Goal: Information Seeking & Learning: Check status

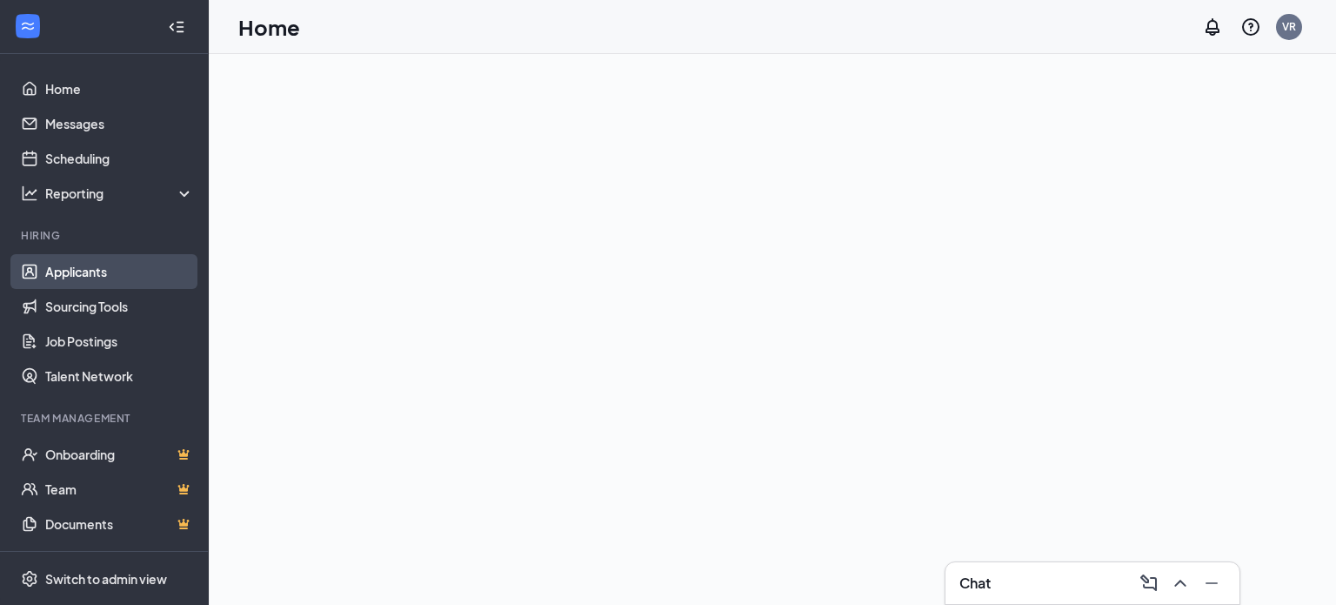
click at [124, 271] on link "Applicants" at bounding box center [119, 271] width 149 height 35
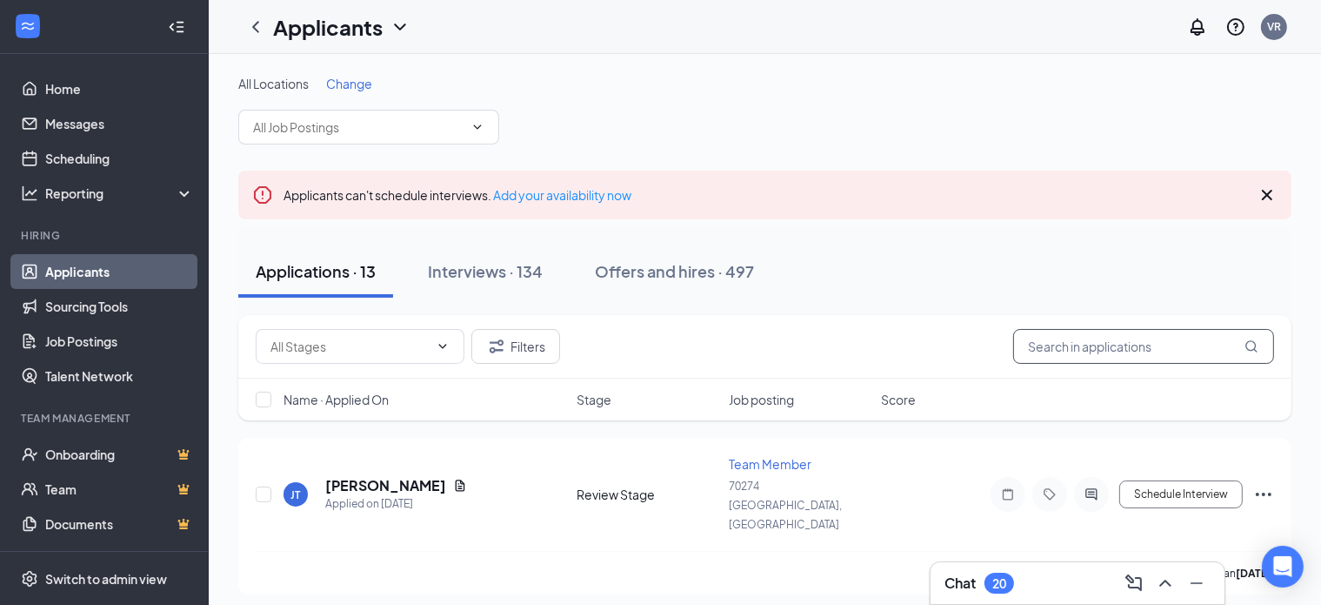
click at [1147, 347] on input "text" at bounding box center [1143, 346] width 261 height 35
type input "[PERSON_NAME]"
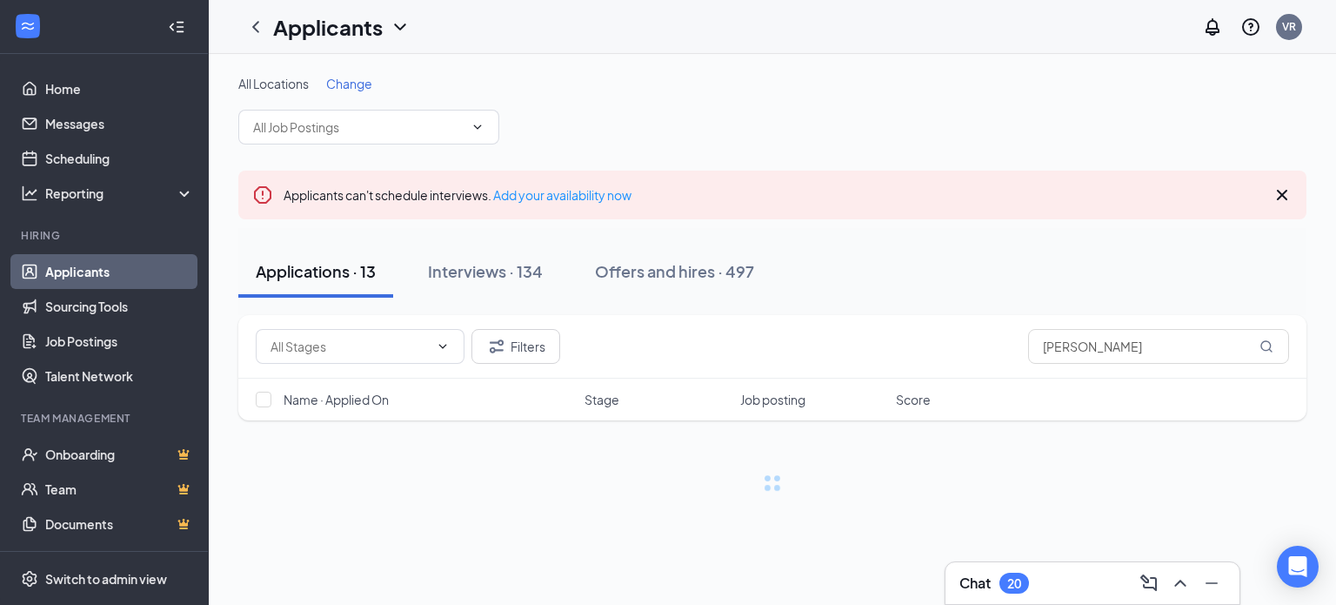
click at [873, 94] on div "All Locations Change" at bounding box center [772, 110] width 1068 height 70
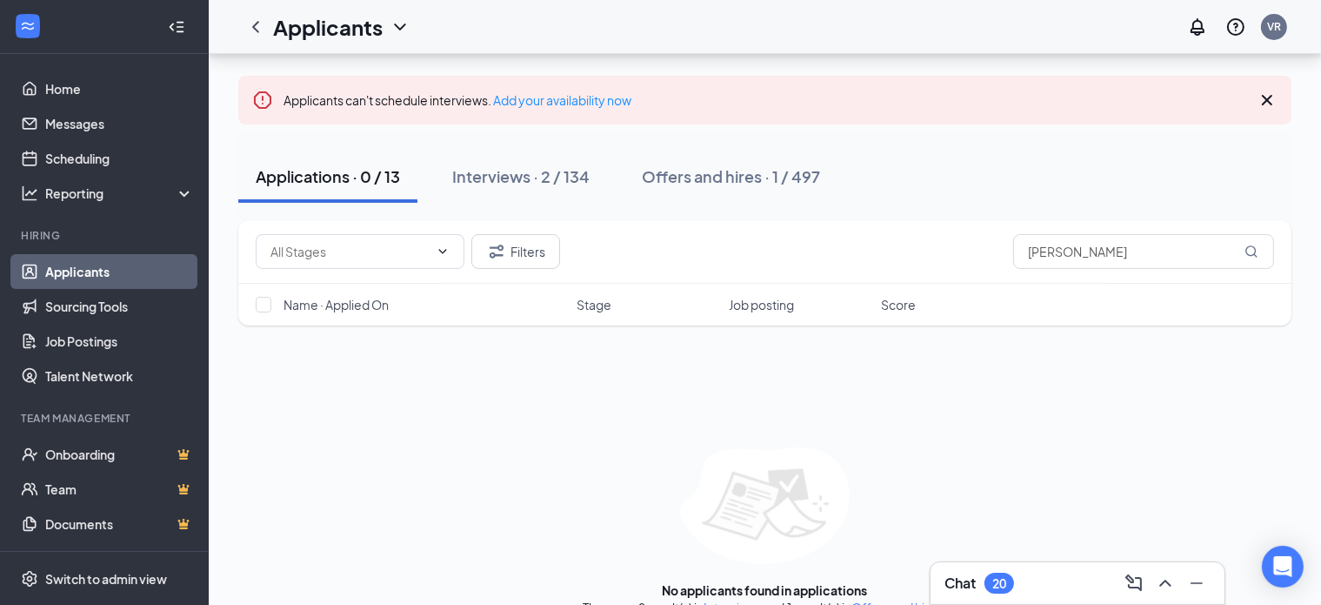
scroll to position [100, 0]
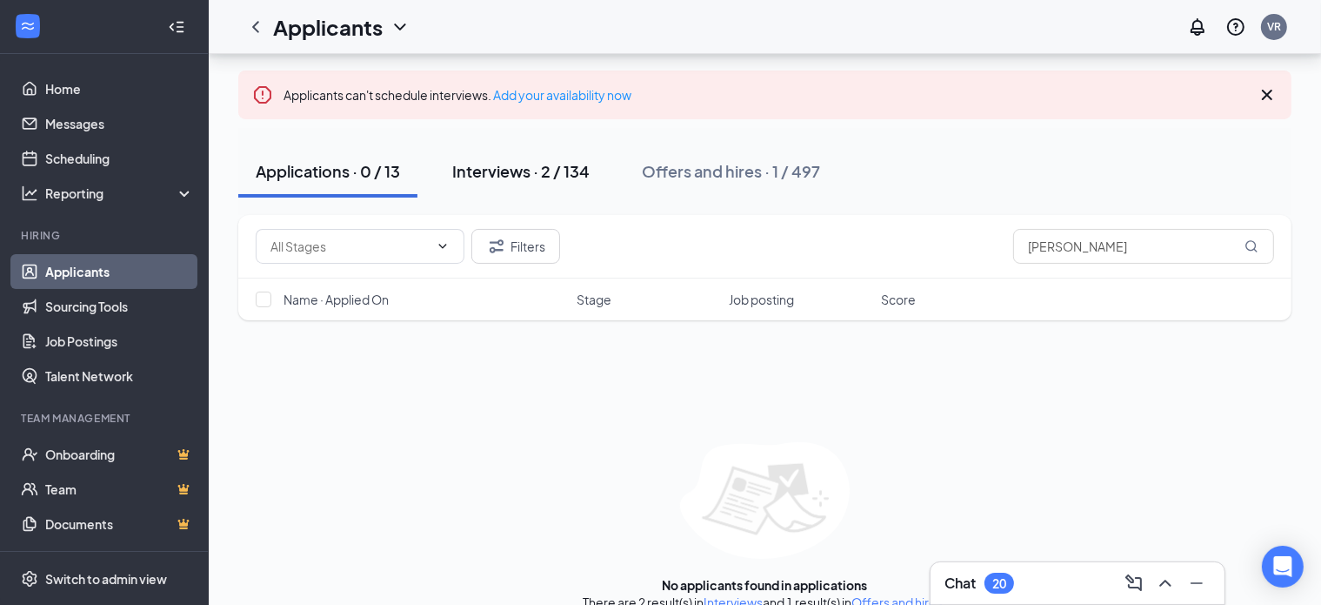
click at [520, 163] on div "Interviews · 2 / 134" at bounding box center [520, 171] width 137 height 22
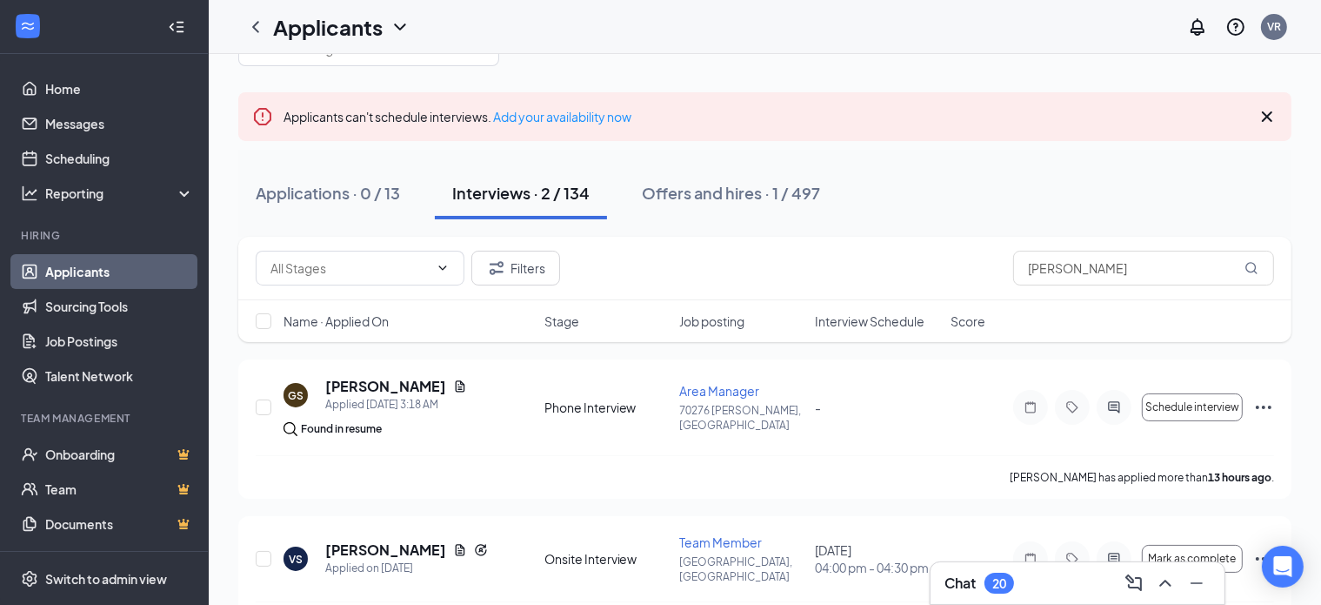
scroll to position [124, 0]
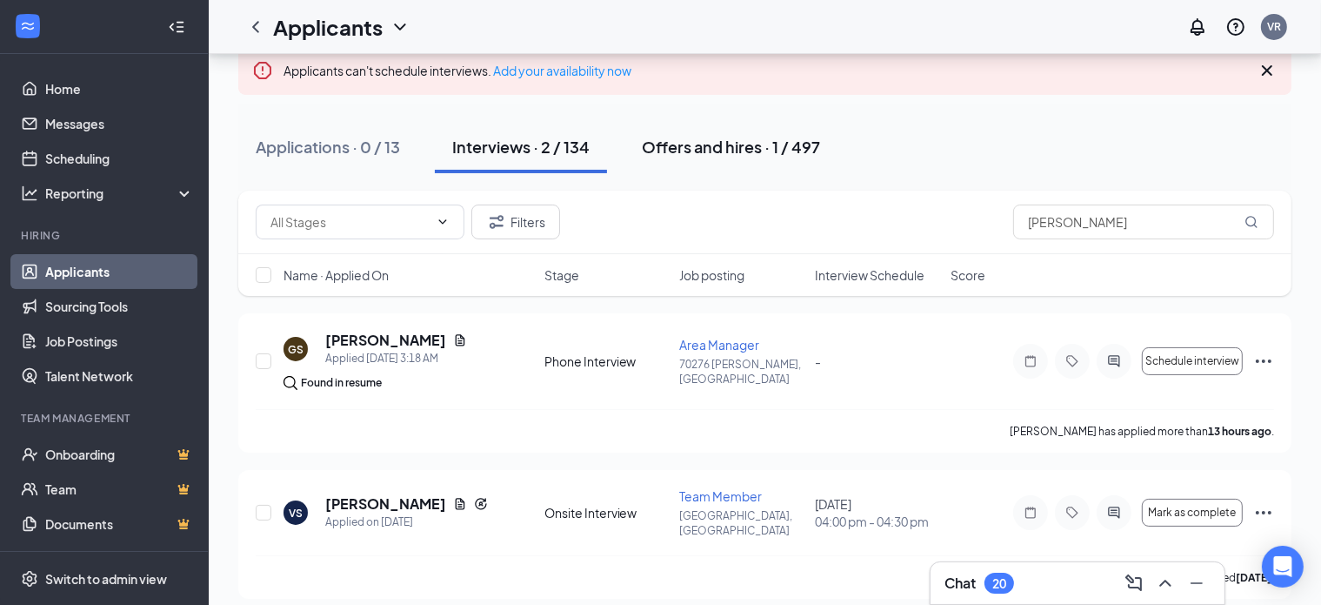
click at [793, 143] on div "Offers and hires · 1 / 497" at bounding box center [731, 147] width 178 height 22
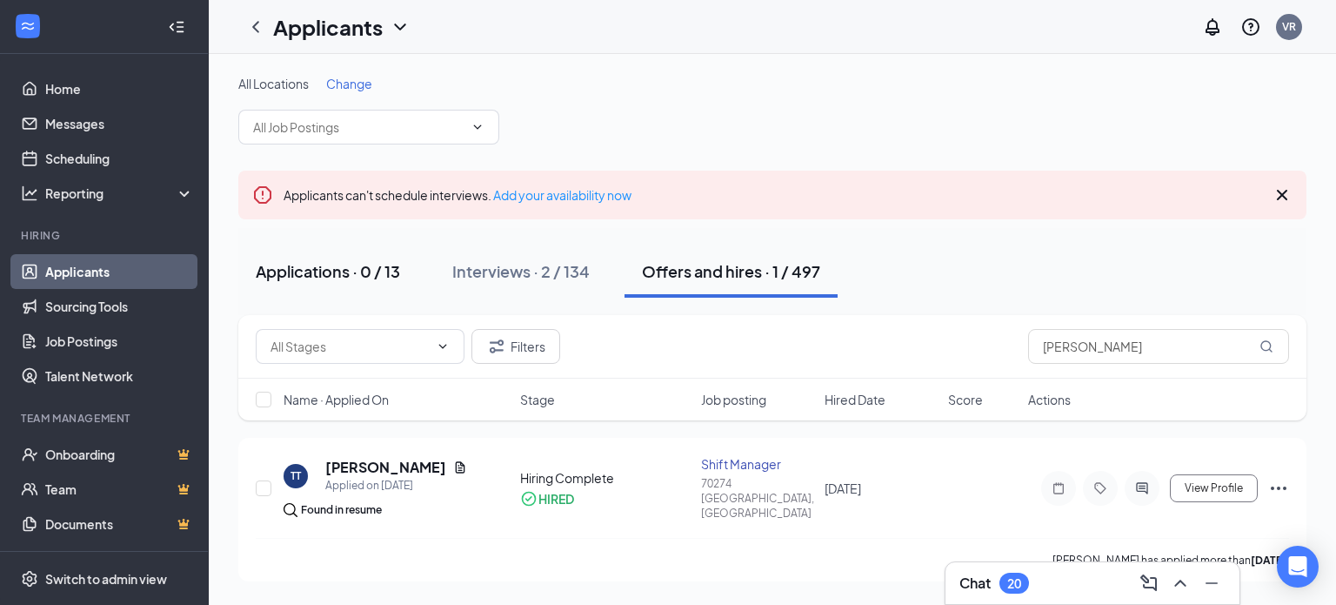
click at [361, 262] on div "Applications · 0 / 13" at bounding box center [328, 271] width 144 height 22
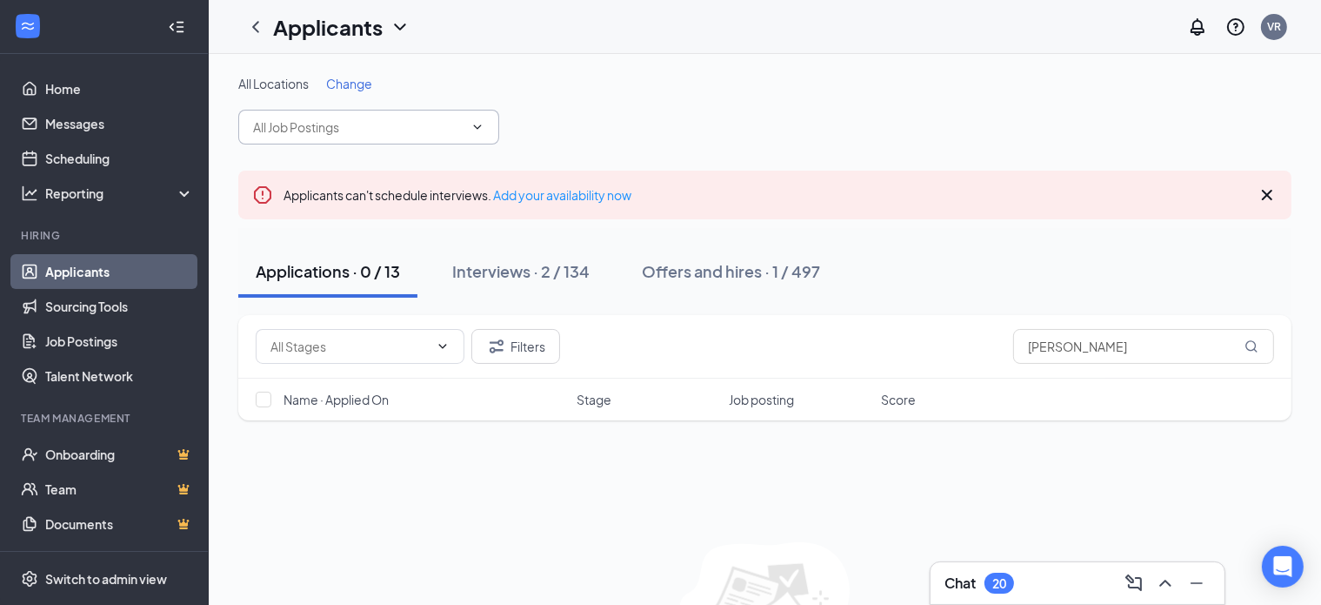
click at [398, 124] on input "text" at bounding box center [358, 126] width 211 height 19
type input "7"
click at [348, 73] on div "All Locations Change lj Applicants can't schedule interviews. Add your availabi…" at bounding box center [765, 393] width 1113 height 678
click at [348, 89] on span "Change" at bounding box center [349, 84] width 46 height 16
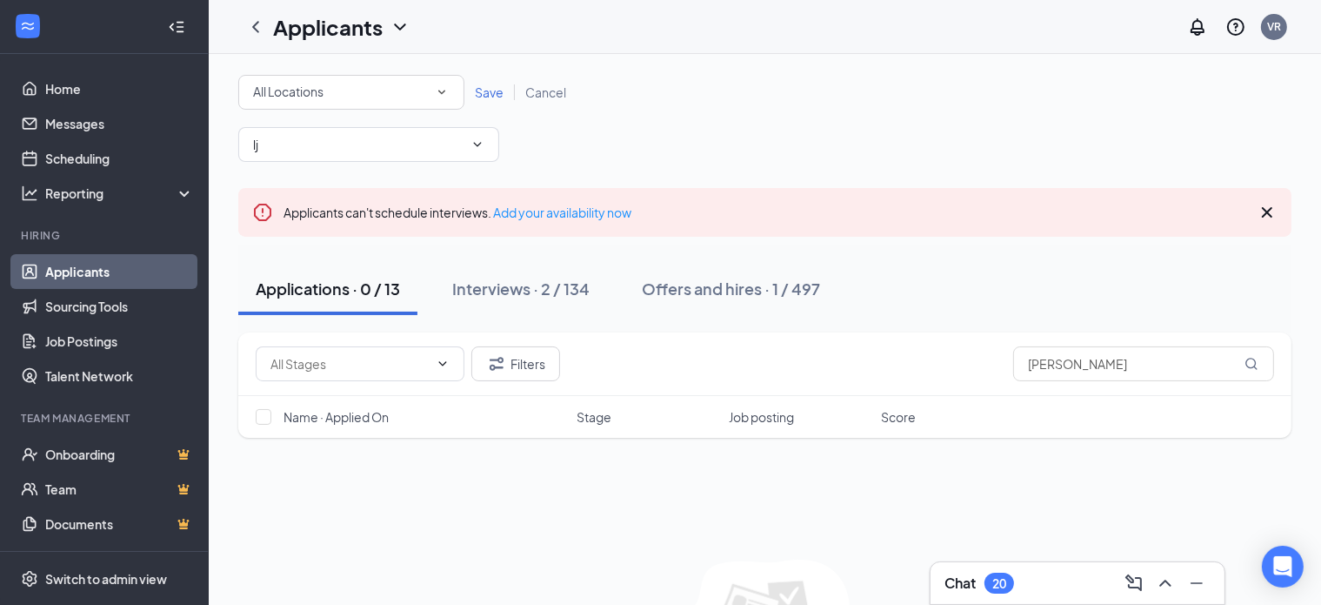
click at [371, 93] on div "All Locations" at bounding box center [351, 92] width 197 height 21
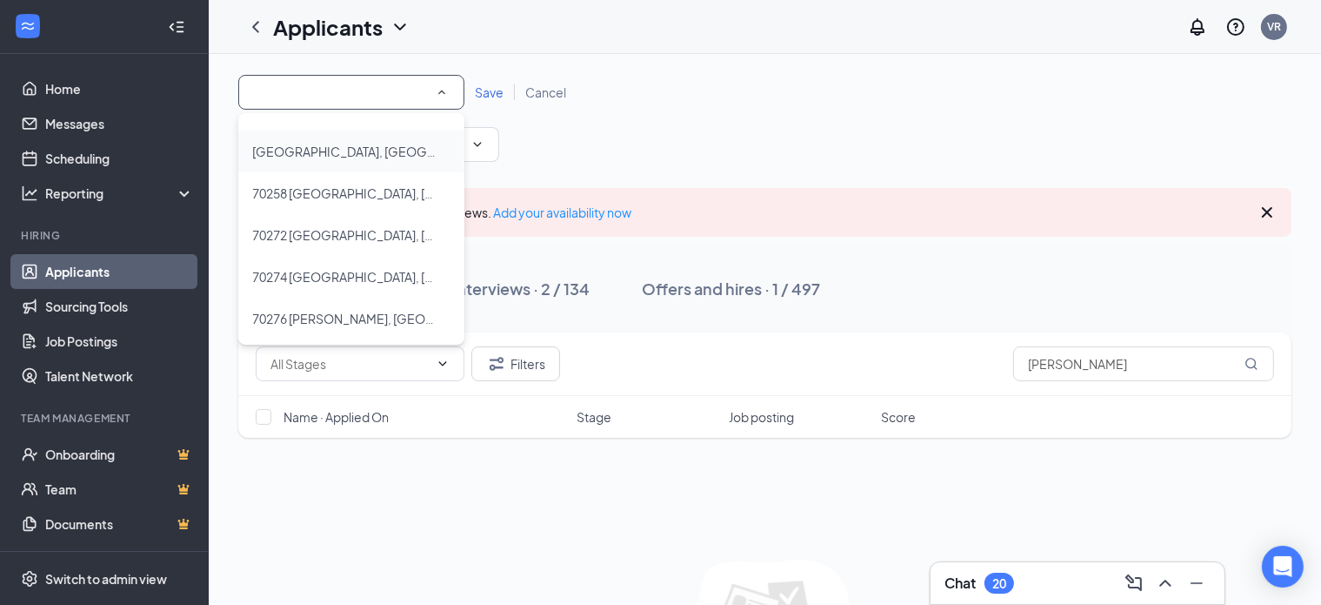
scroll to position [118, 0]
click at [322, 304] on span "70276 [PERSON_NAME], [GEOGRAPHIC_DATA]" at bounding box center [344, 314] width 184 height 21
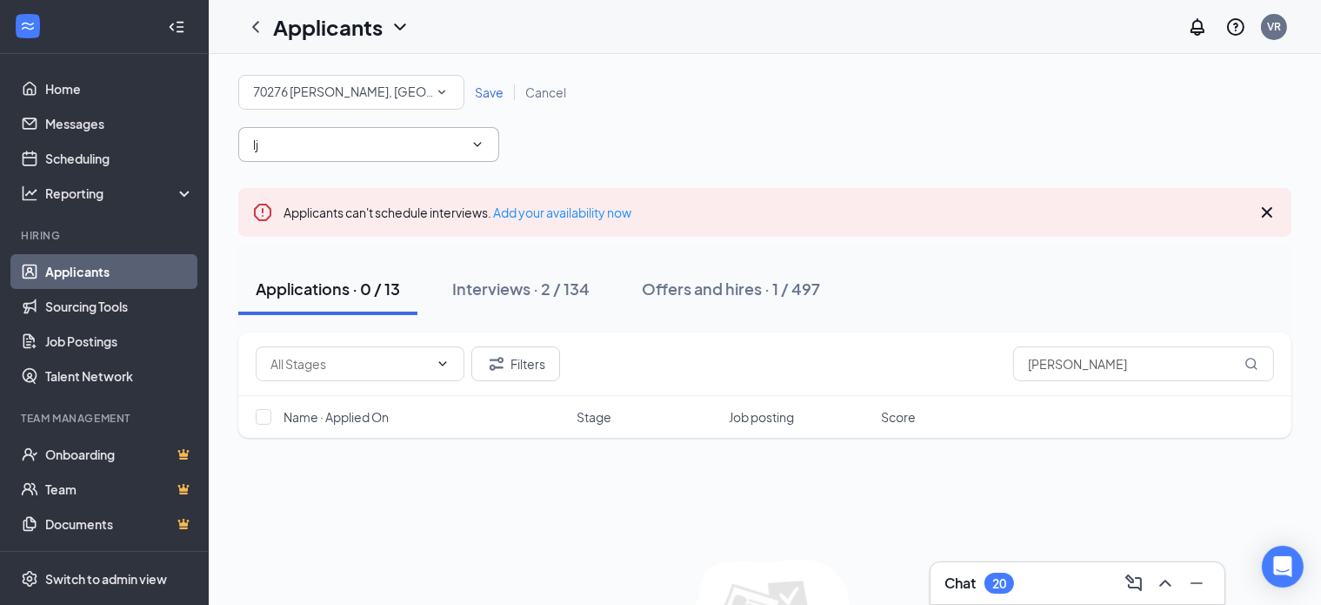
click at [319, 161] on span "lj" at bounding box center [368, 144] width 261 height 35
type input "l"
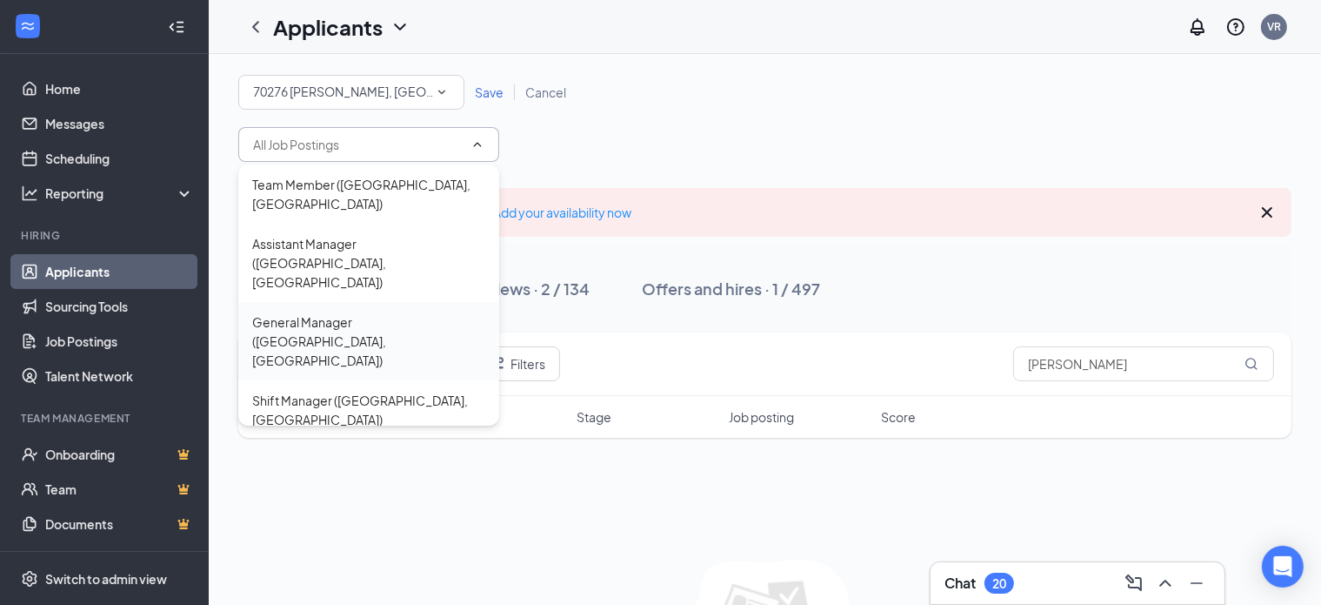
click at [358, 312] on div "General Manager ([GEOGRAPHIC_DATA], [GEOGRAPHIC_DATA])" at bounding box center [368, 340] width 233 height 57
type input "General Manager ([GEOGRAPHIC_DATA], [GEOGRAPHIC_DATA])"
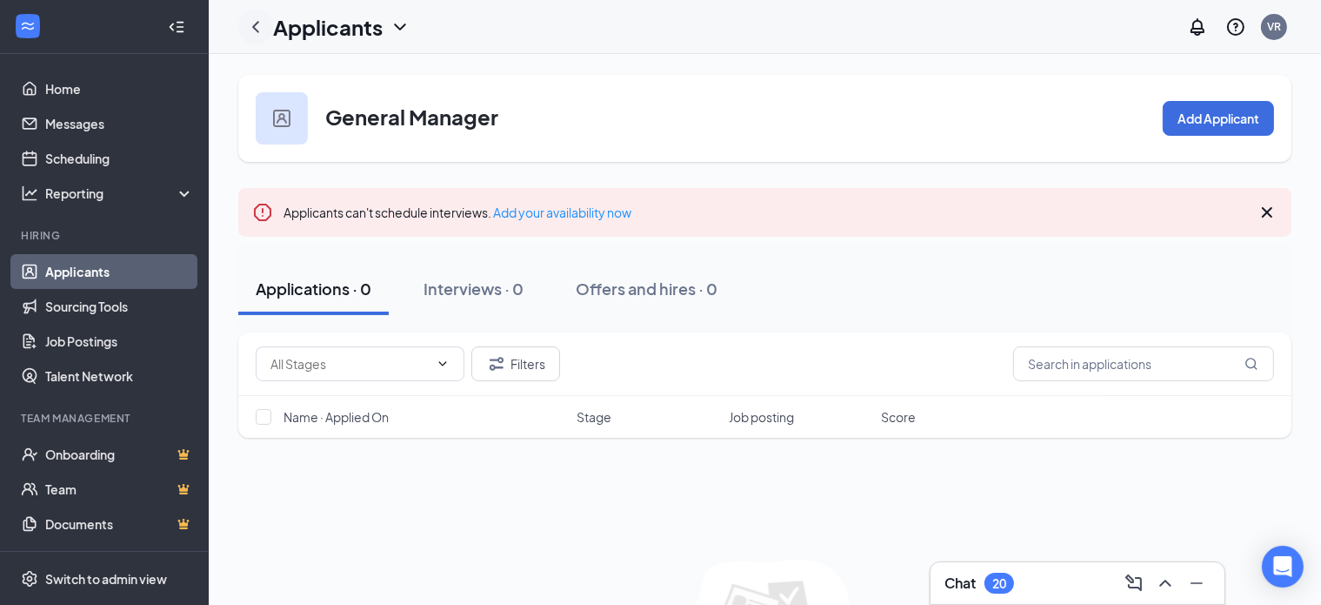
click at [263, 18] on icon "ChevronLeft" at bounding box center [255, 27] width 21 height 21
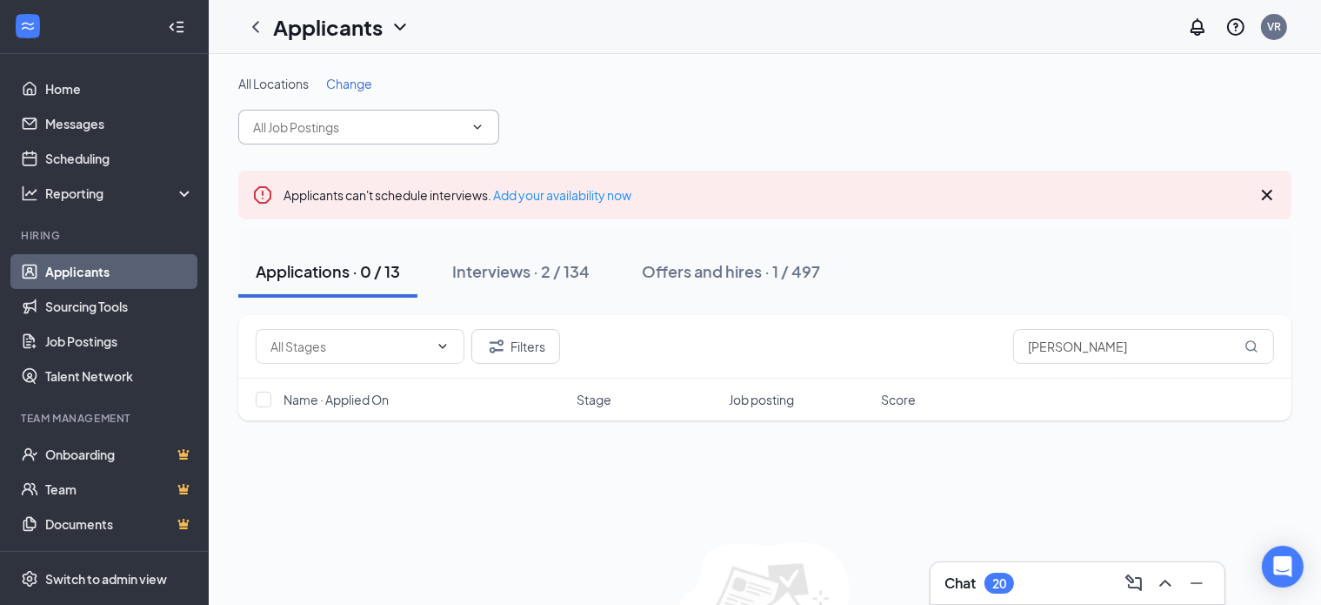
click at [351, 135] on input "text" at bounding box center [358, 126] width 211 height 19
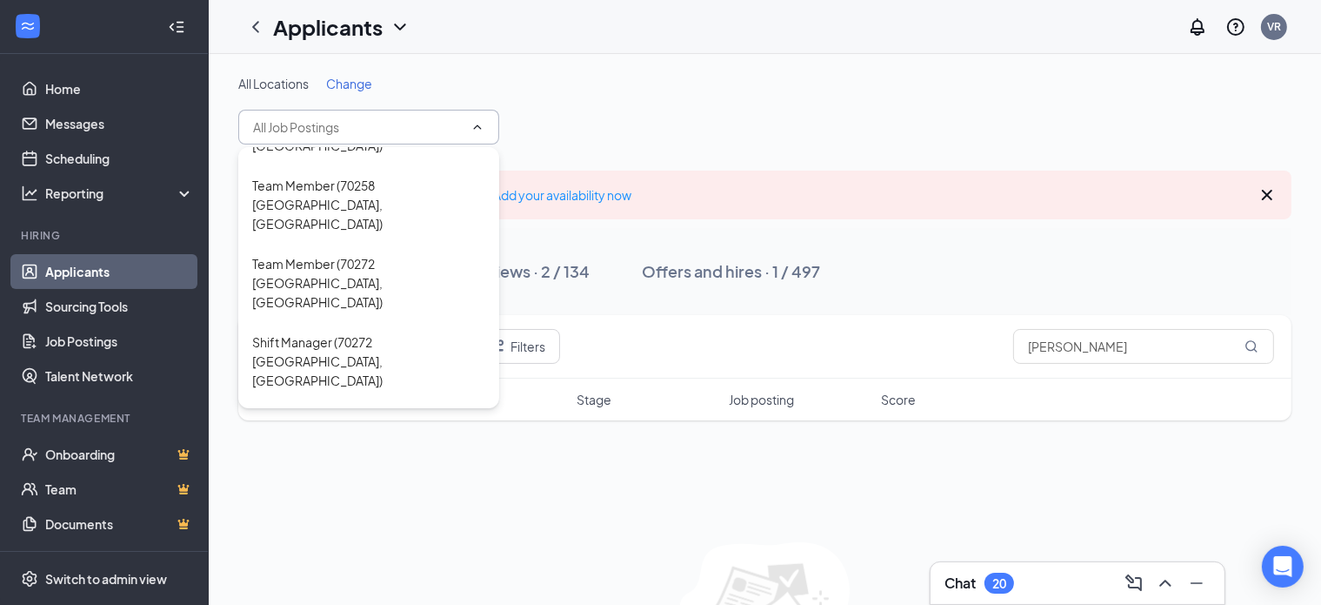
scroll to position [1232, 0]
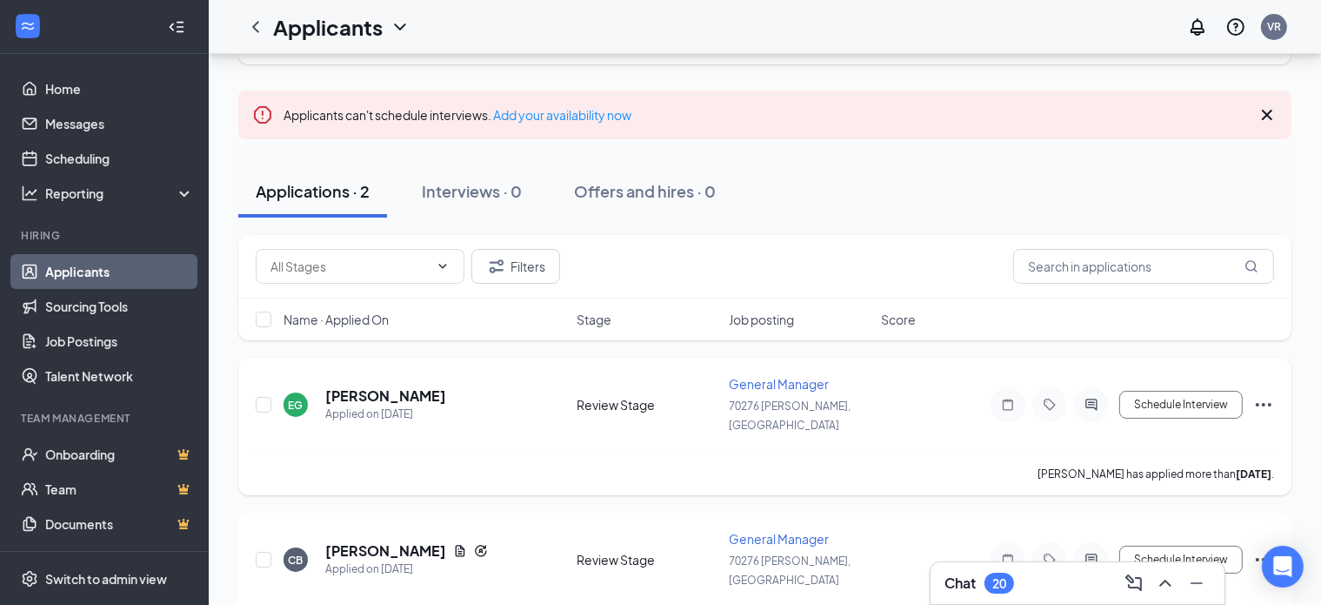
scroll to position [121, 0]
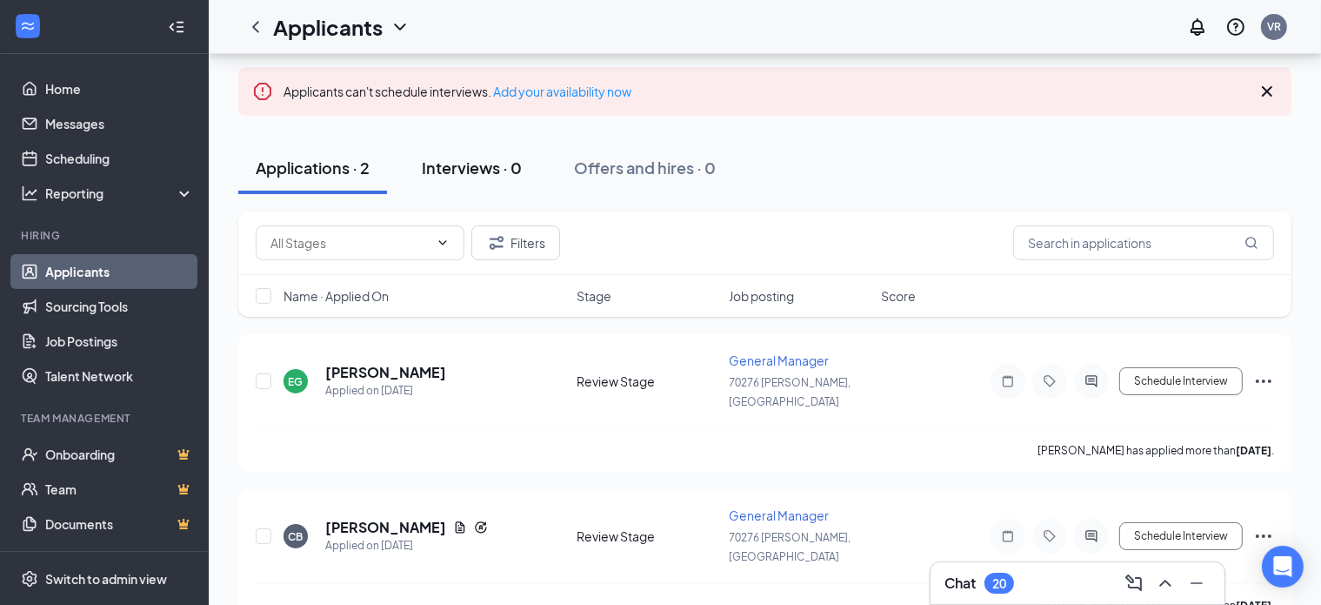
click at [477, 164] on div "Interviews · 0" at bounding box center [472, 168] width 100 height 22
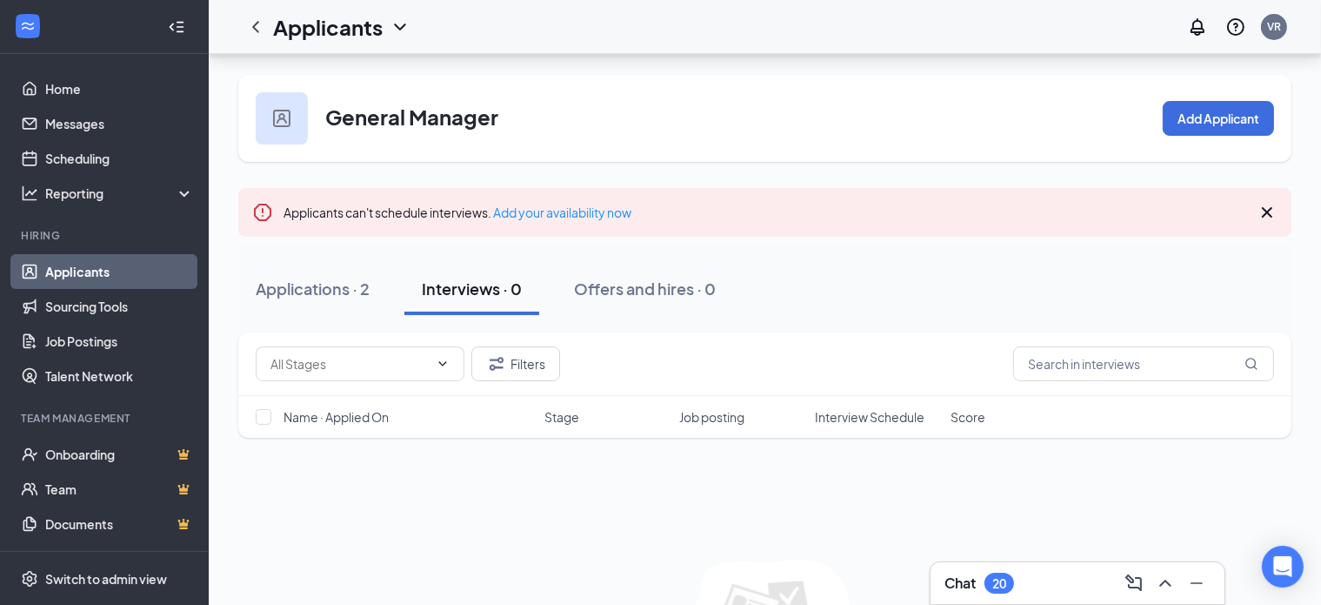
scroll to position [144, 0]
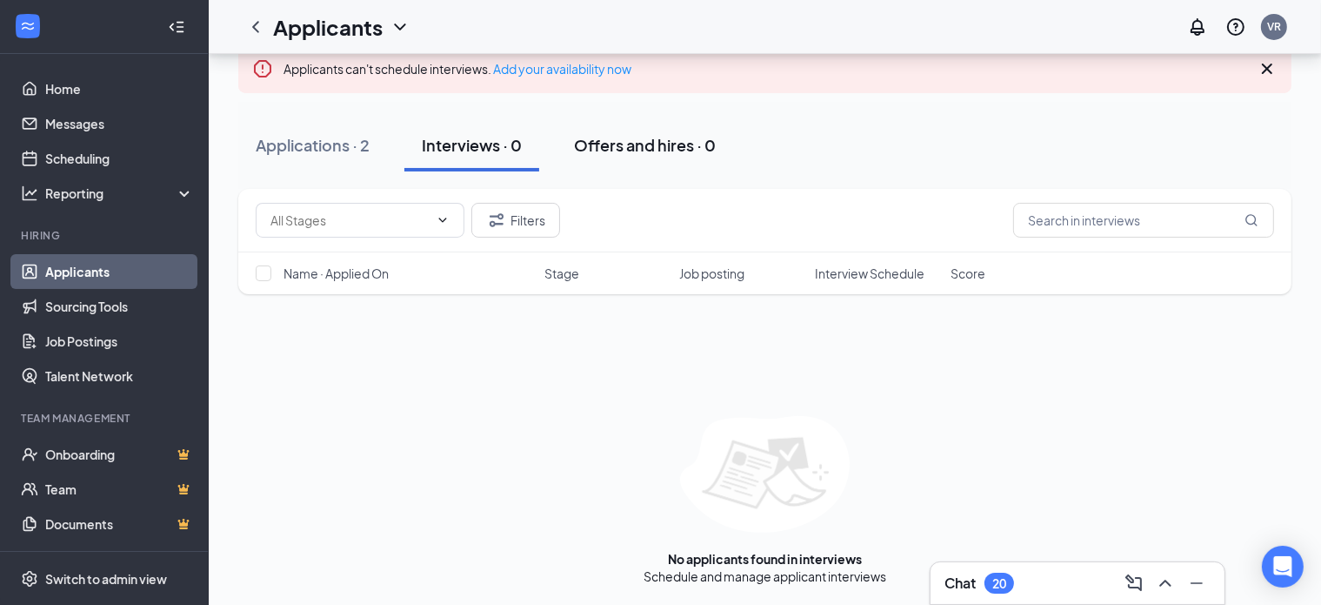
click at [633, 152] on div "Offers and hires · 0" at bounding box center [645, 145] width 142 height 22
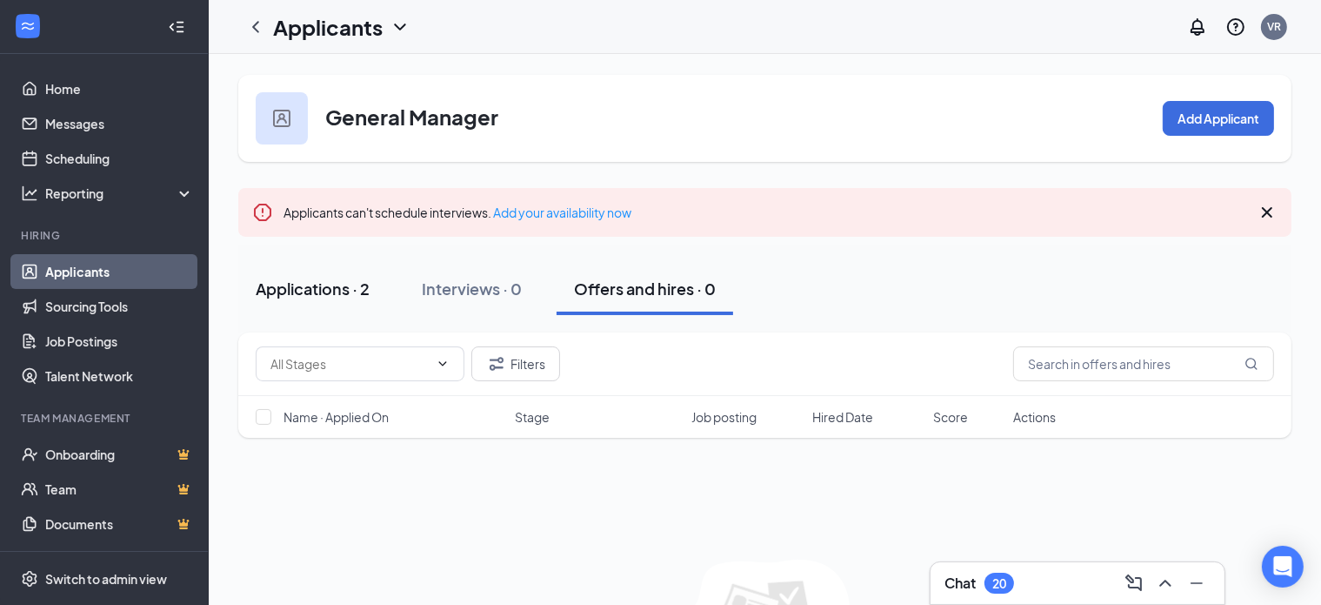
click at [376, 274] on button "Applications · 2" at bounding box center [312, 289] width 149 height 52
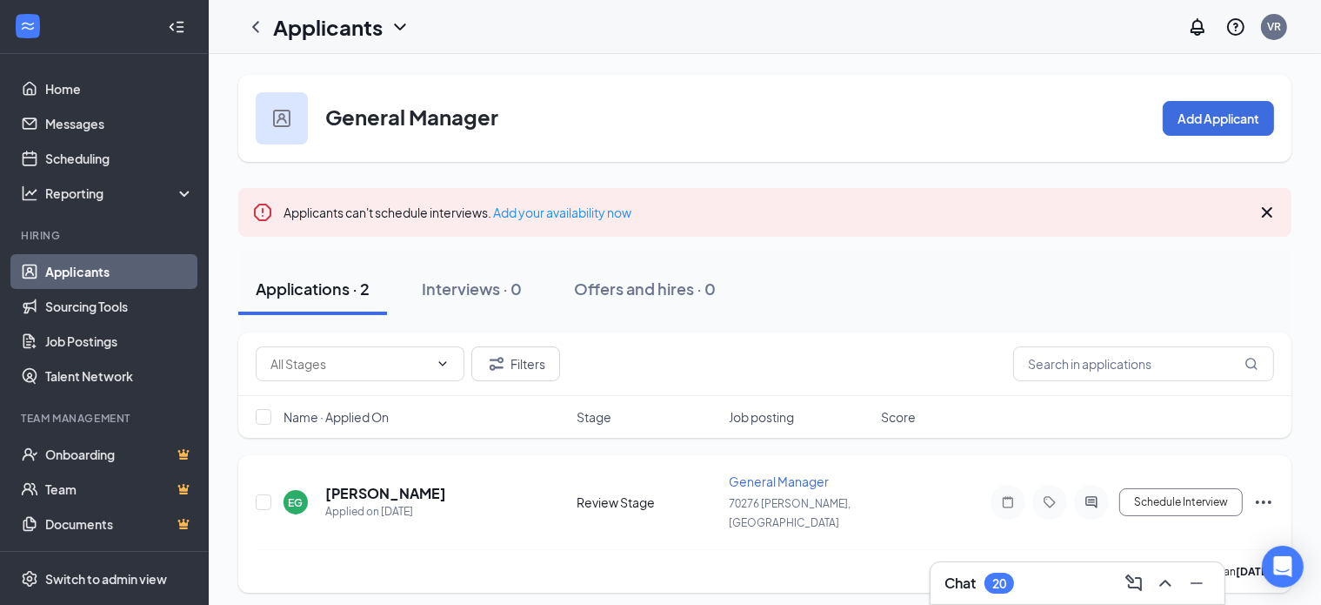
scroll to position [121, 0]
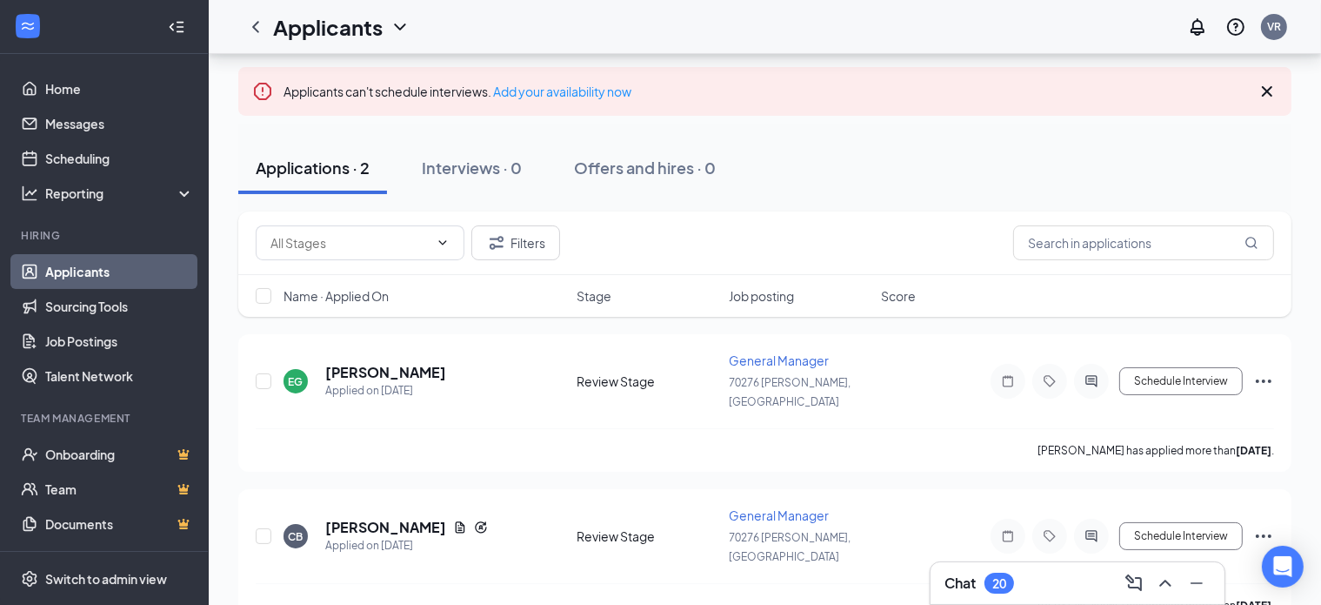
click at [1272, 90] on icon "Cross" at bounding box center [1267, 91] width 21 height 21
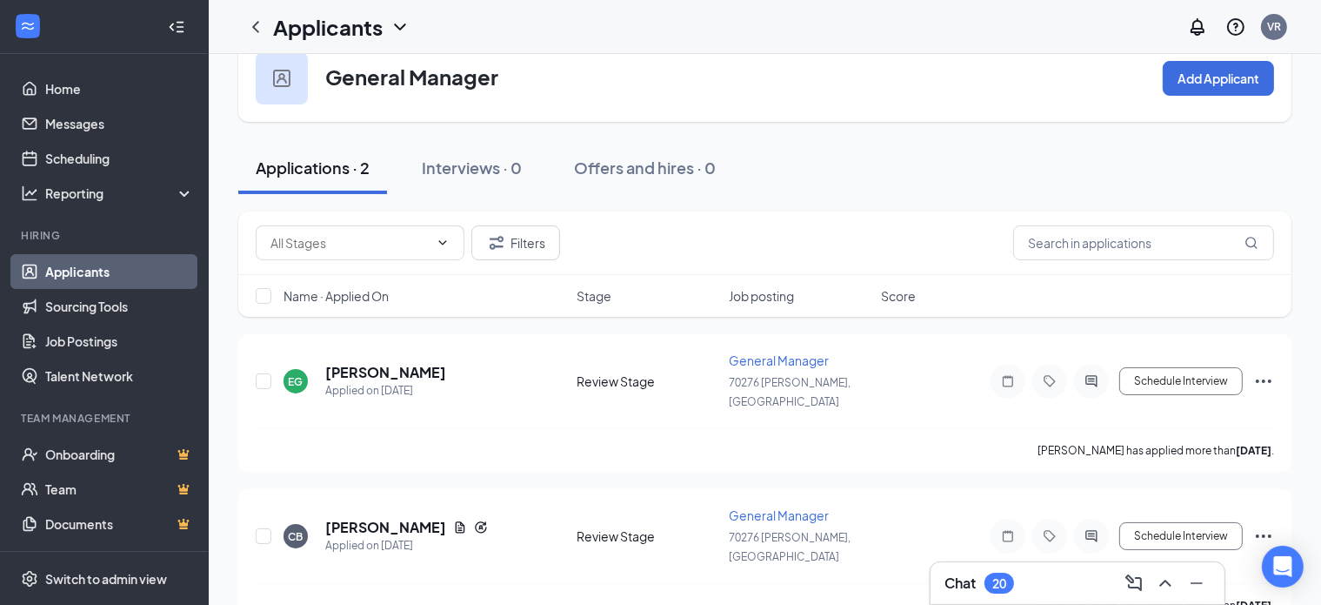
scroll to position [0, 0]
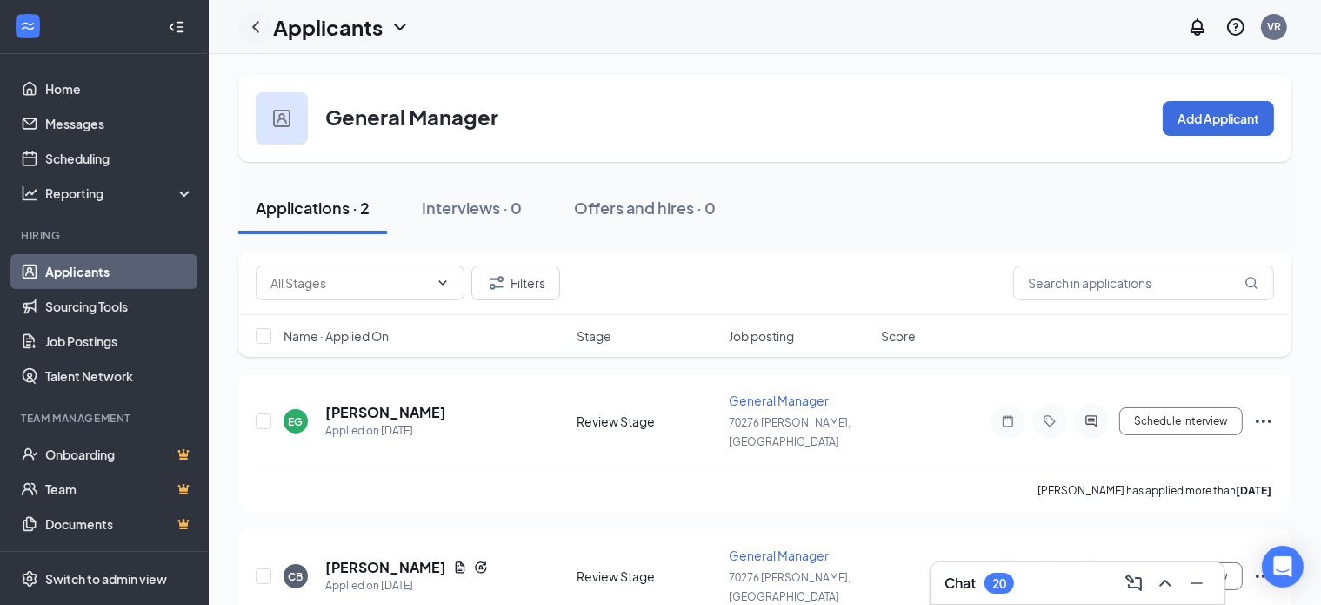
click at [254, 27] on icon "ChevronLeft" at bounding box center [255, 26] width 7 height 11
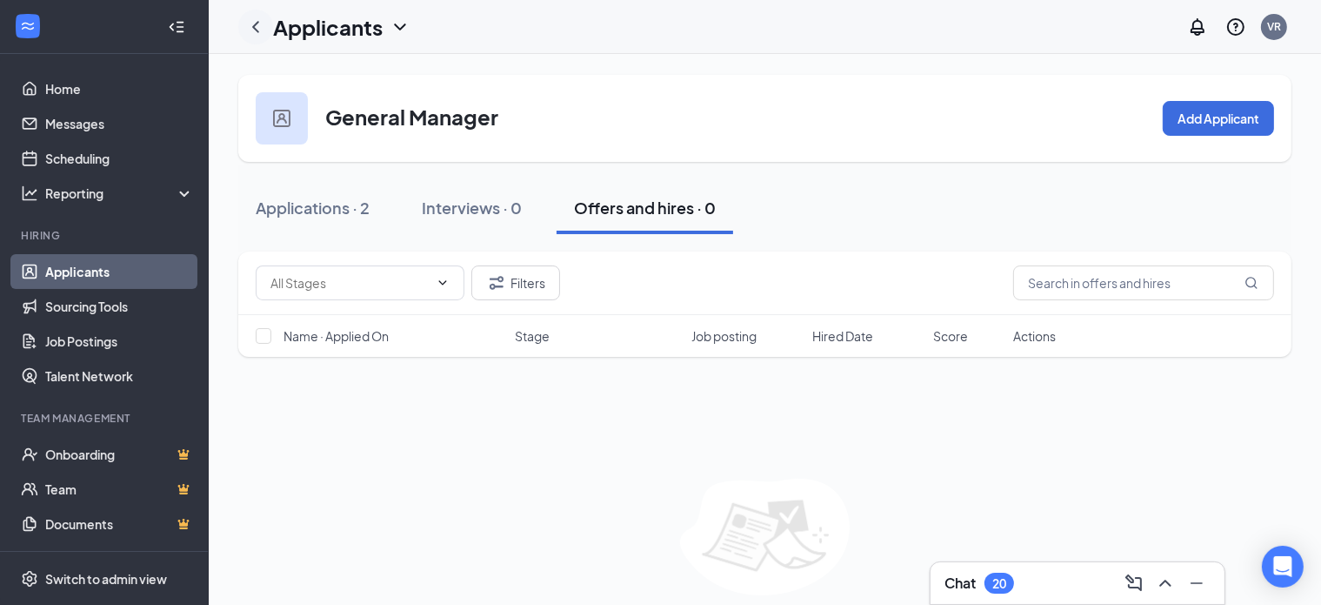
click at [251, 23] on icon "ChevronLeft" at bounding box center [255, 27] width 21 height 21
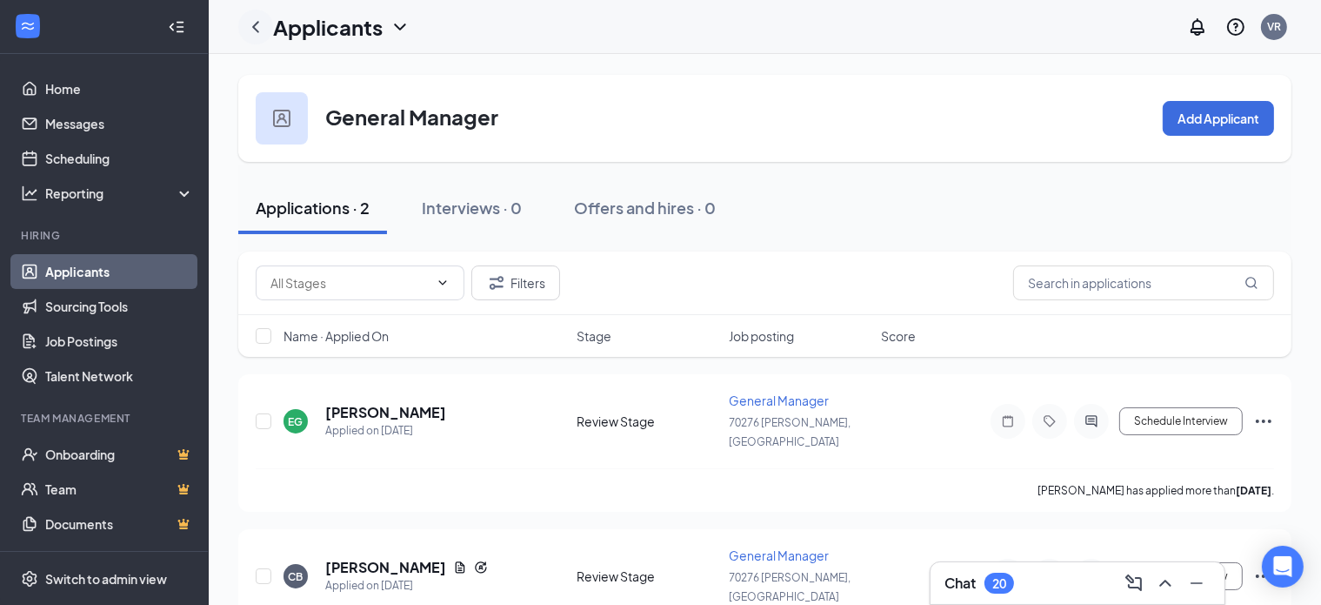
click at [255, 30] on icon "ChevronLeft" at bounding box center [255, 27] width 21 height 21
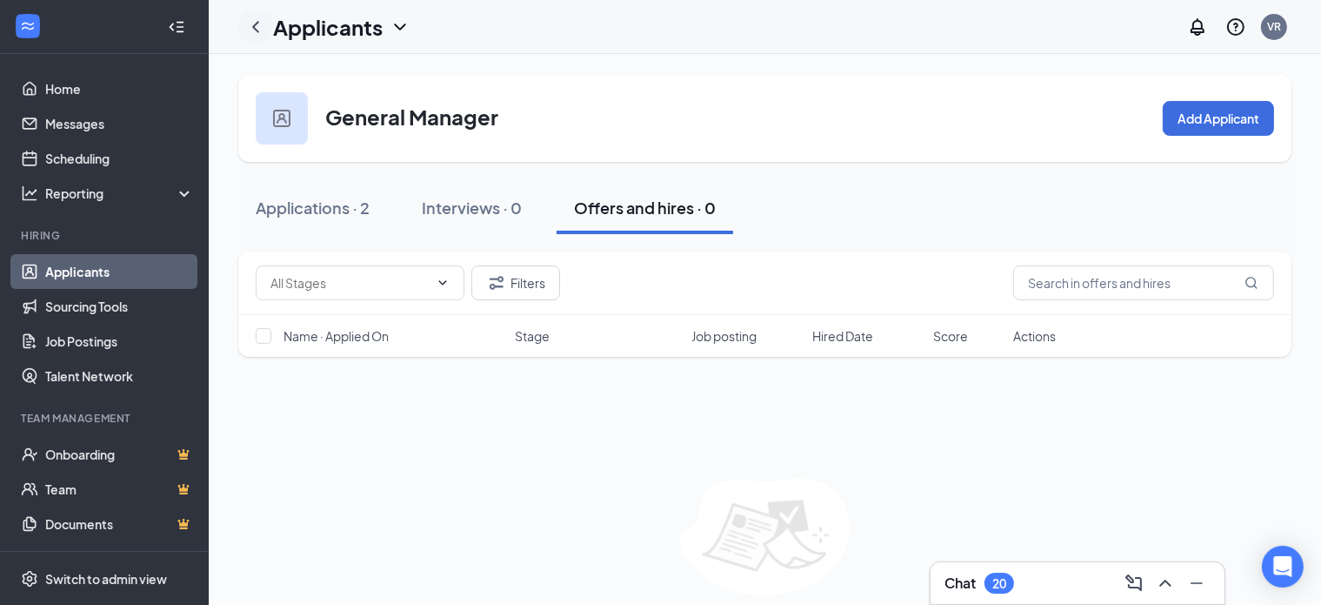
click at [255, 30] on icon "ChevronLeft" at bounding box center [255, 27] width 21 height 21
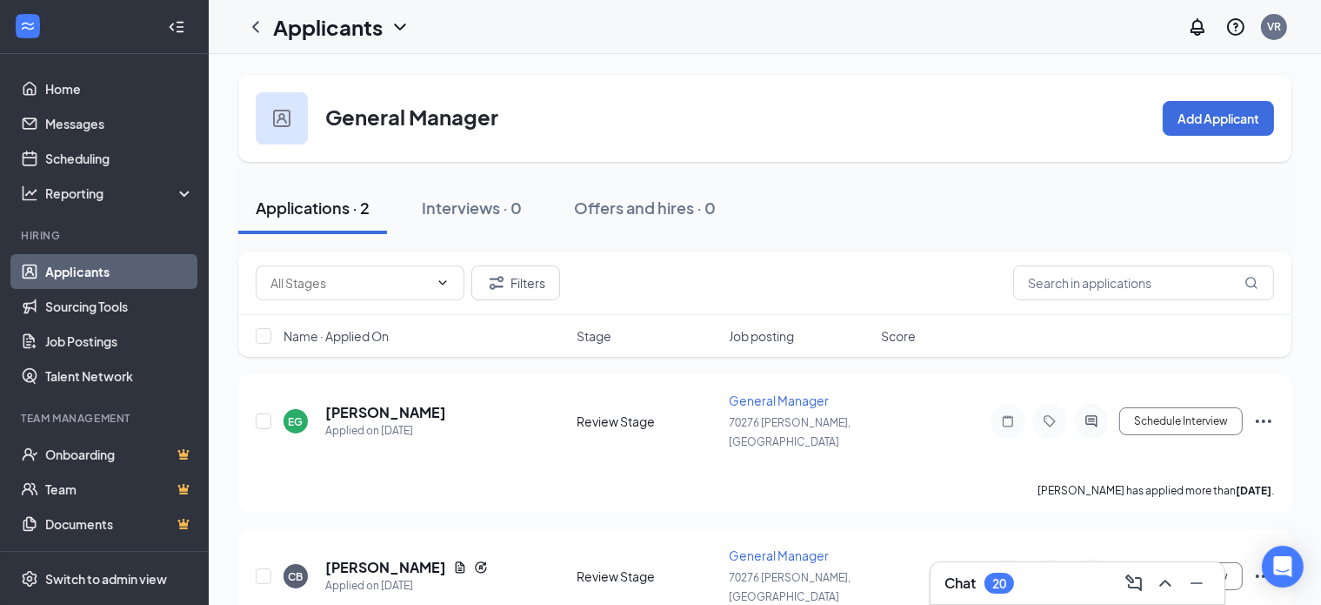
click at [87, 275] on link "Applicants" at bounding box center [119, 271] width 149 height 35
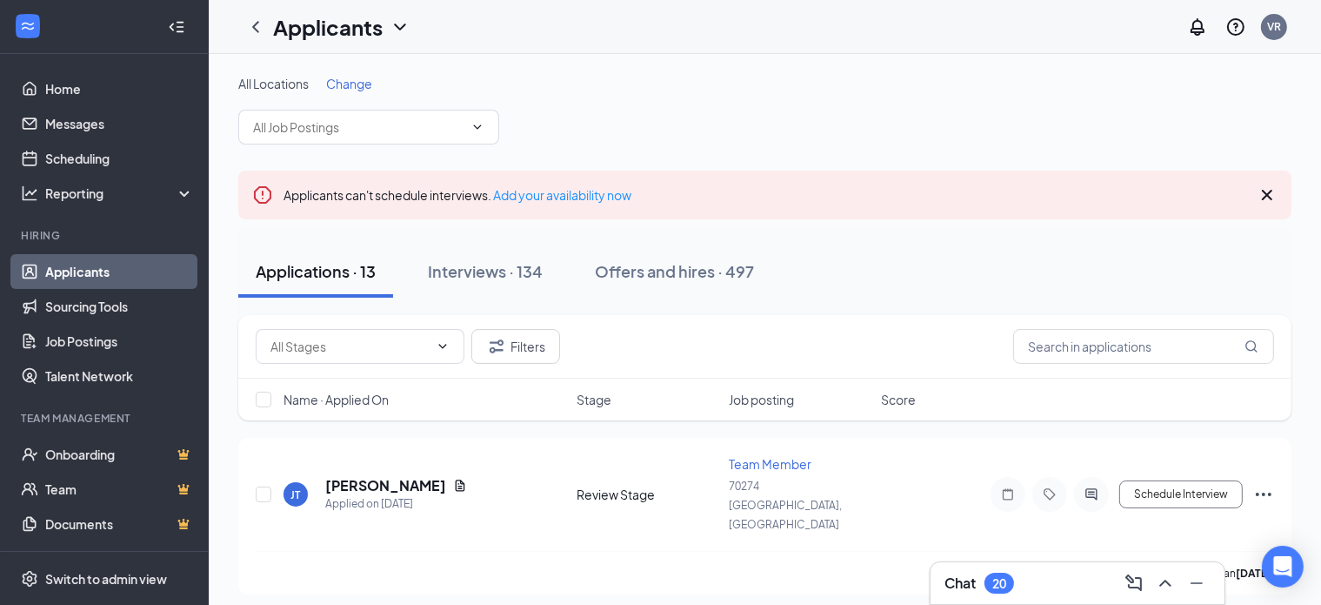
click at [1268, 193] on icon "Cross" at bounding box center [1267, 195] width 10 height 10
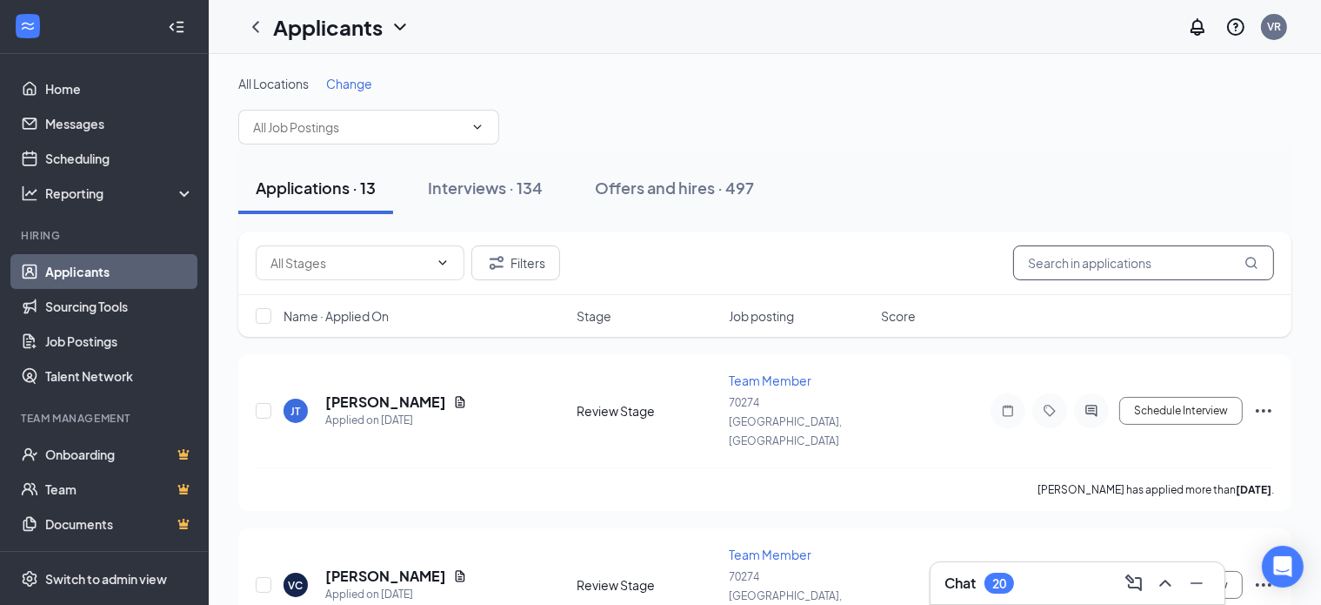
click at [1102, 258] on input "text" at bounding box center [1143, 262] width 261 height 35
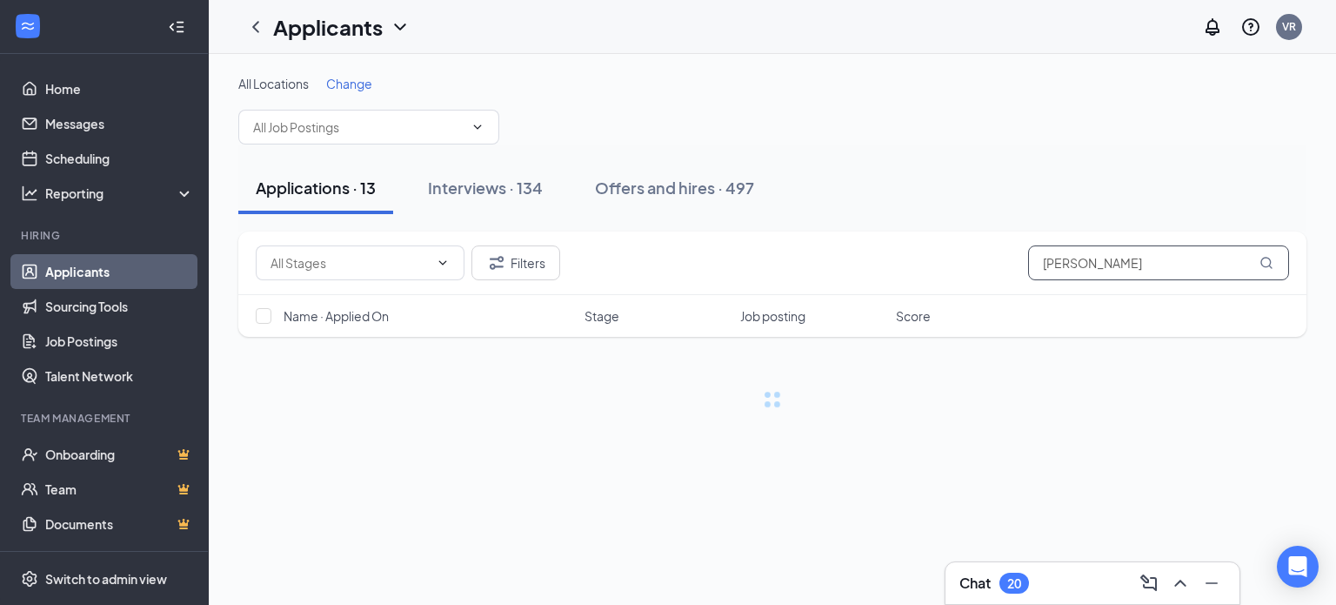
type input "[PERSON_NAME]"
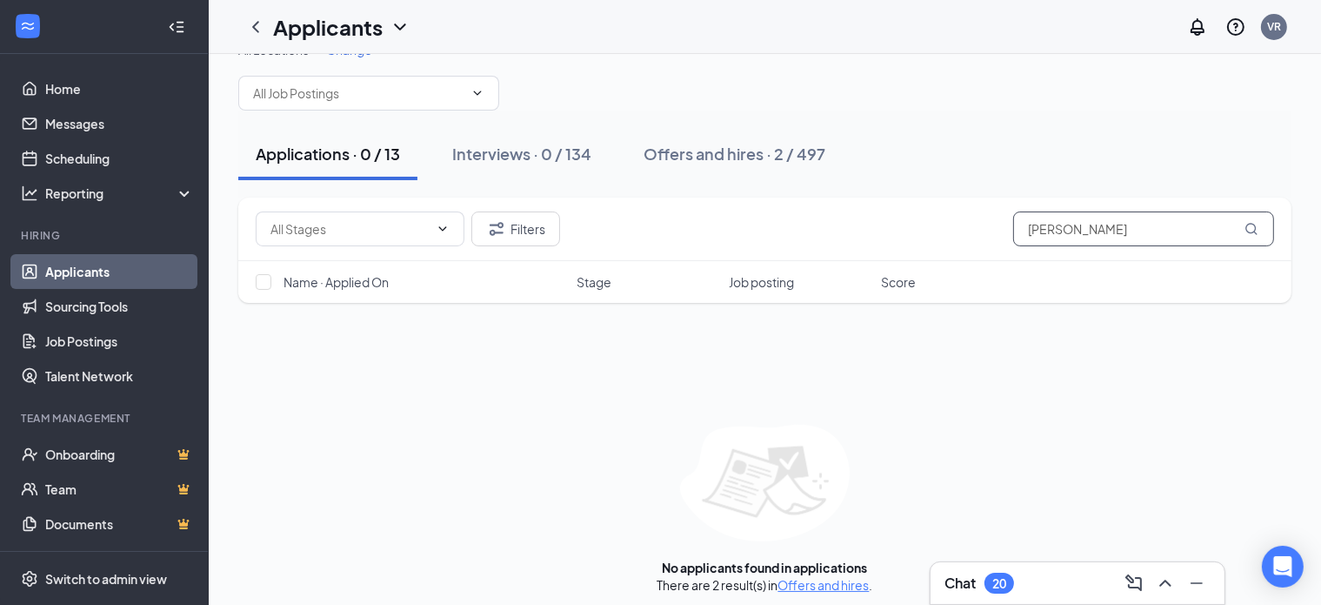
scroll to position [42, 0]
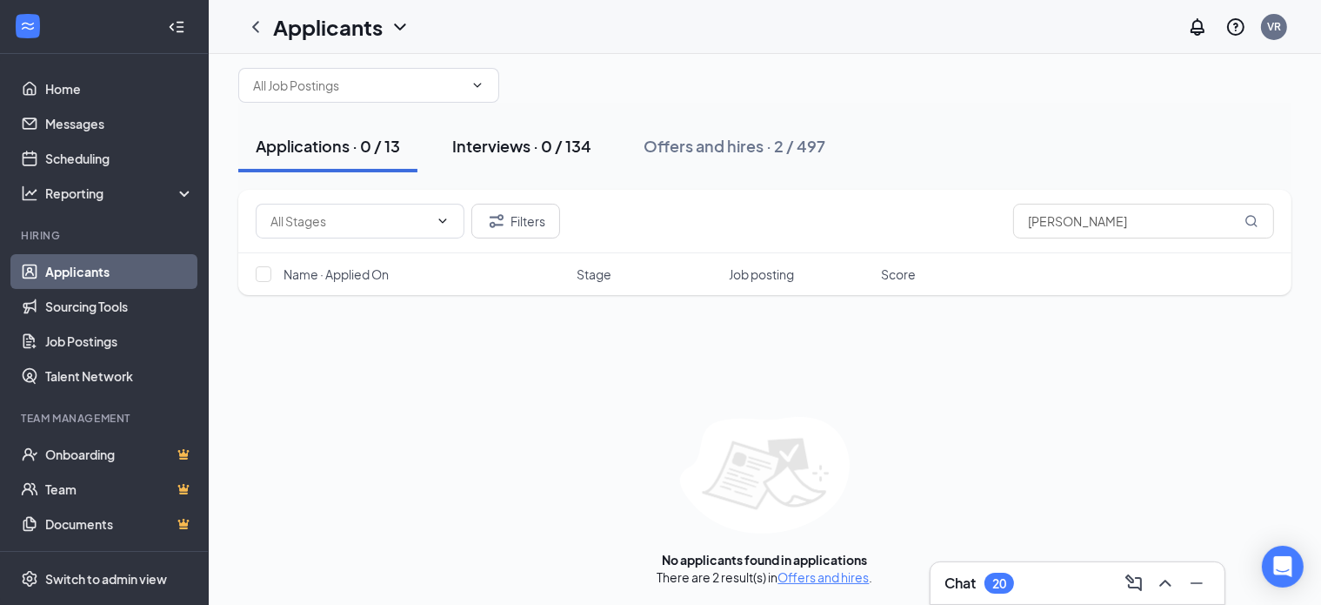
click at [543, 138] on div "Interviews · 0 / 134" at bounding box center [521, 146] width 139 height 22
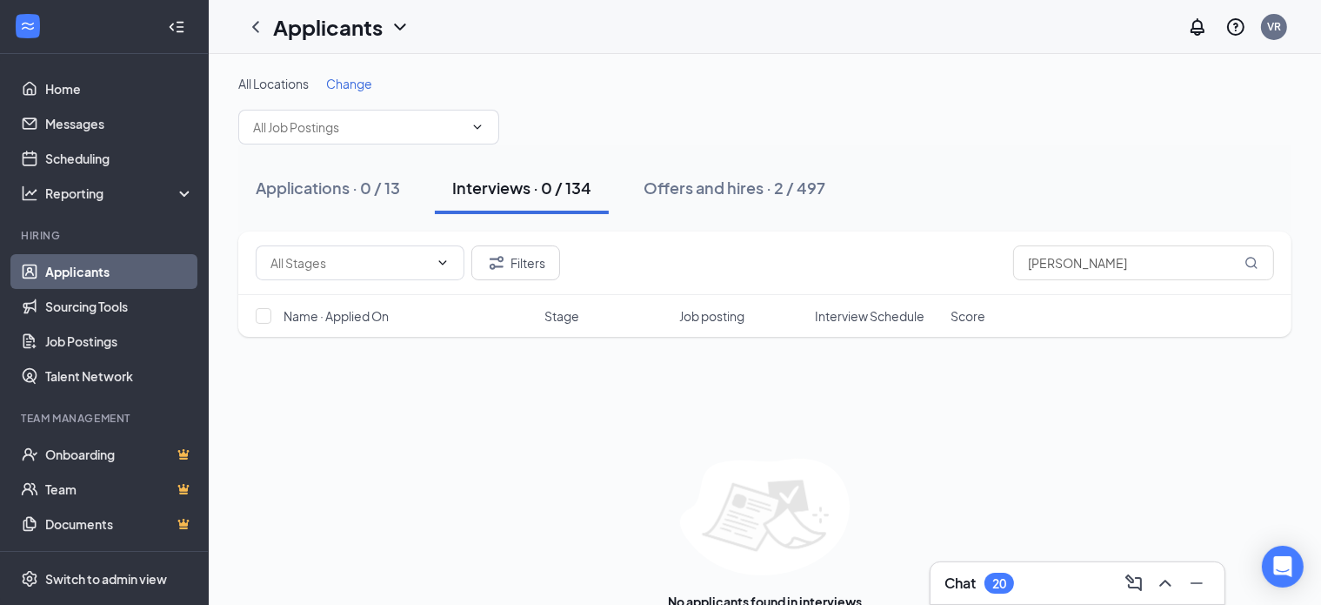
scroll to position [42, 0]
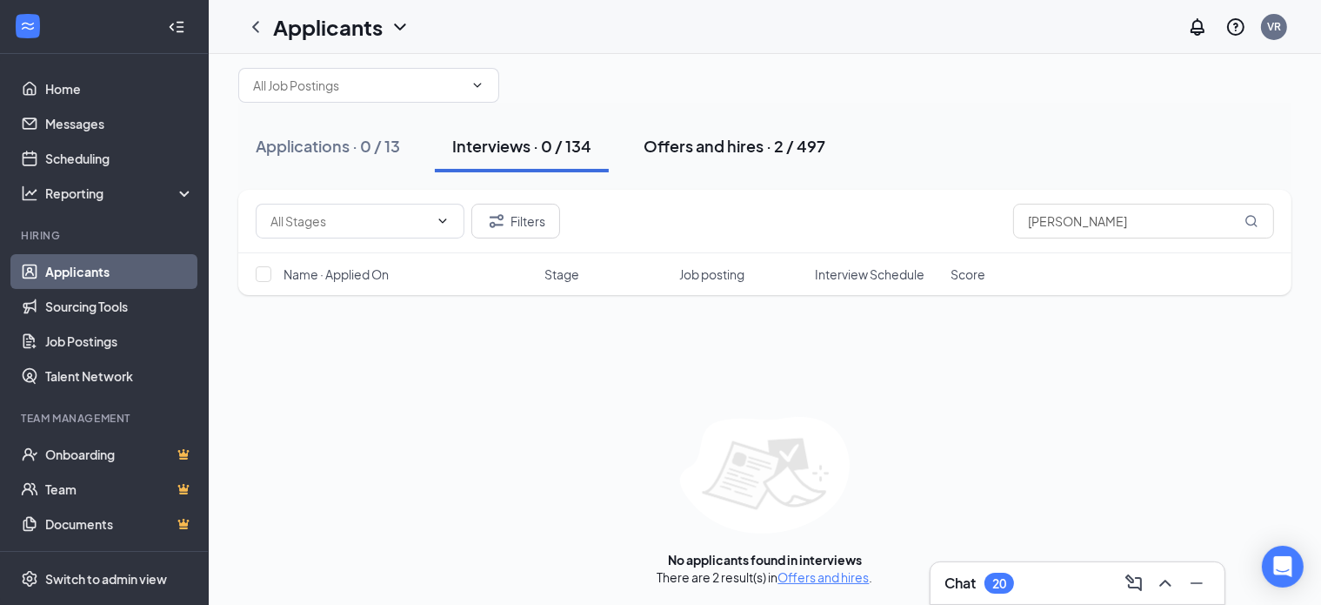
click at [808, 135] on div "Offers and hires · 2 / 497" at bounding box center [735, 146] width 182 height 22
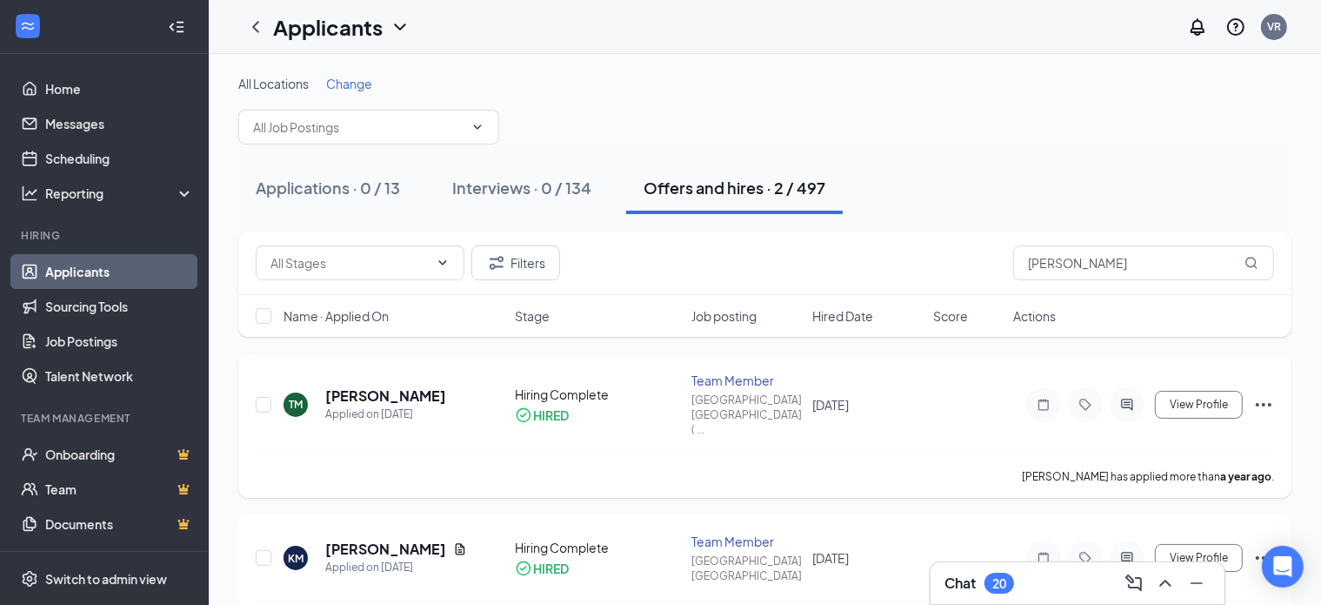
scroll to position [20, 0]
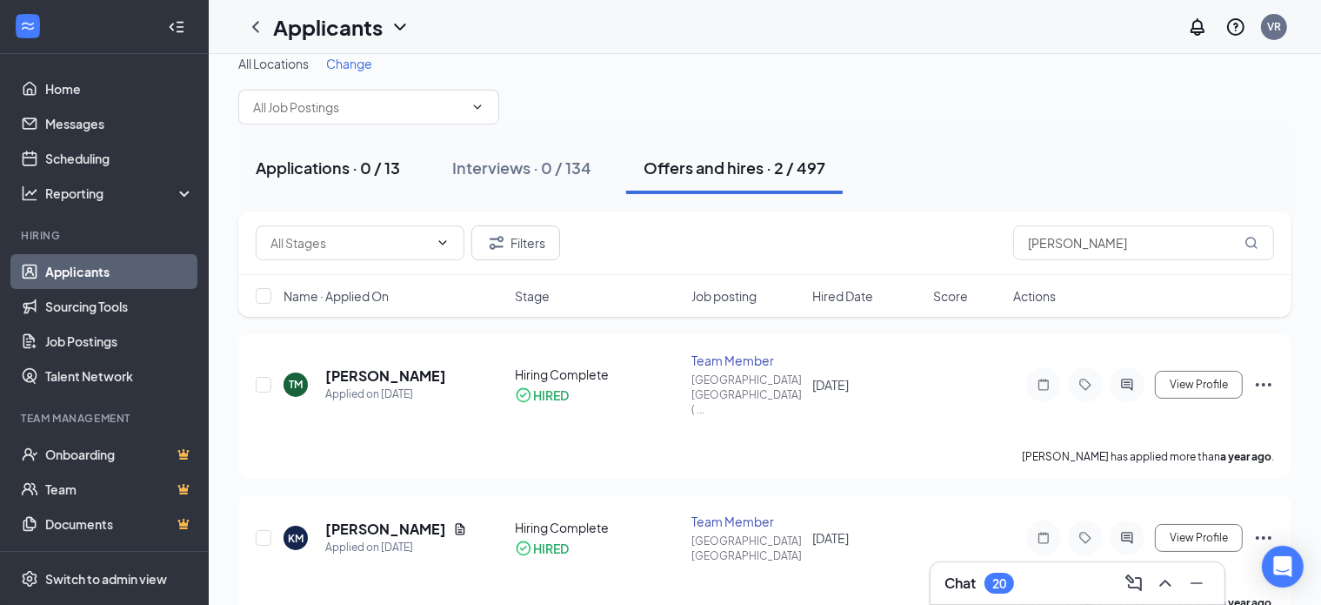
click at [350, 173] on div "Applications · 0 / 13" at bounding box center [328, 168] width 144 height 22
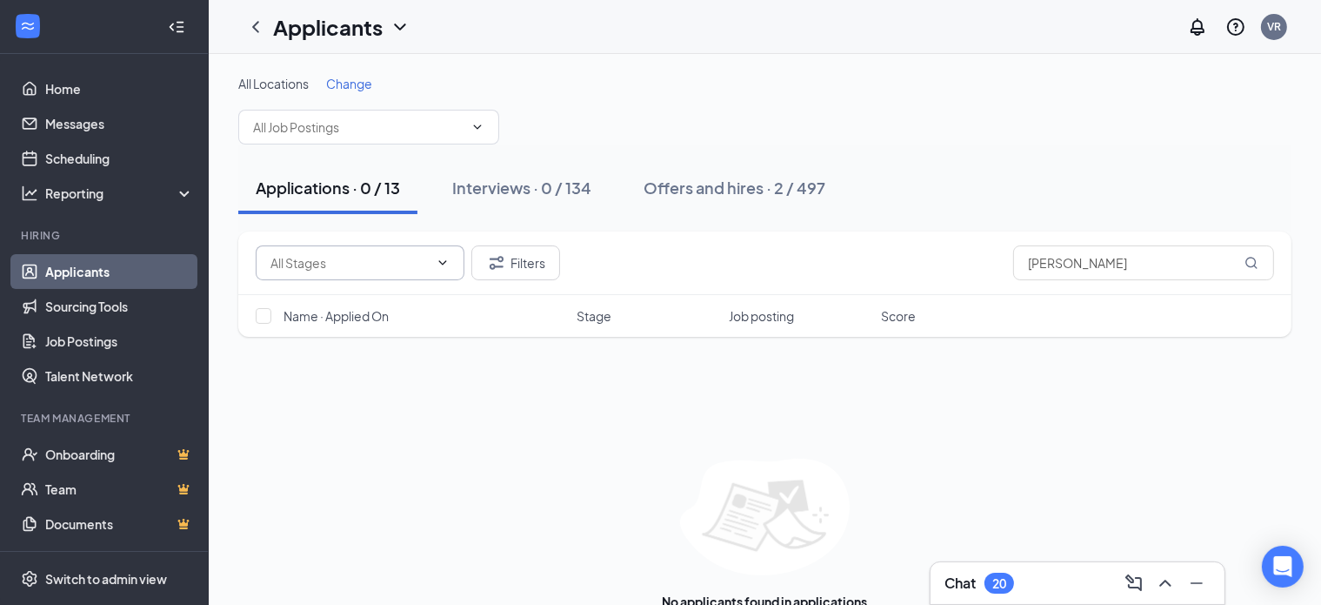
click at [438, 262] on icon "ChevronDown" at bounding box center [443, 263] width 14 height 14
click at [975, 204] on div "Applications · 0 / 13 Interviews · 0 / 134 Offers and hires · 2 / 497" at bounding box center [764, 188] width 1053 height 52
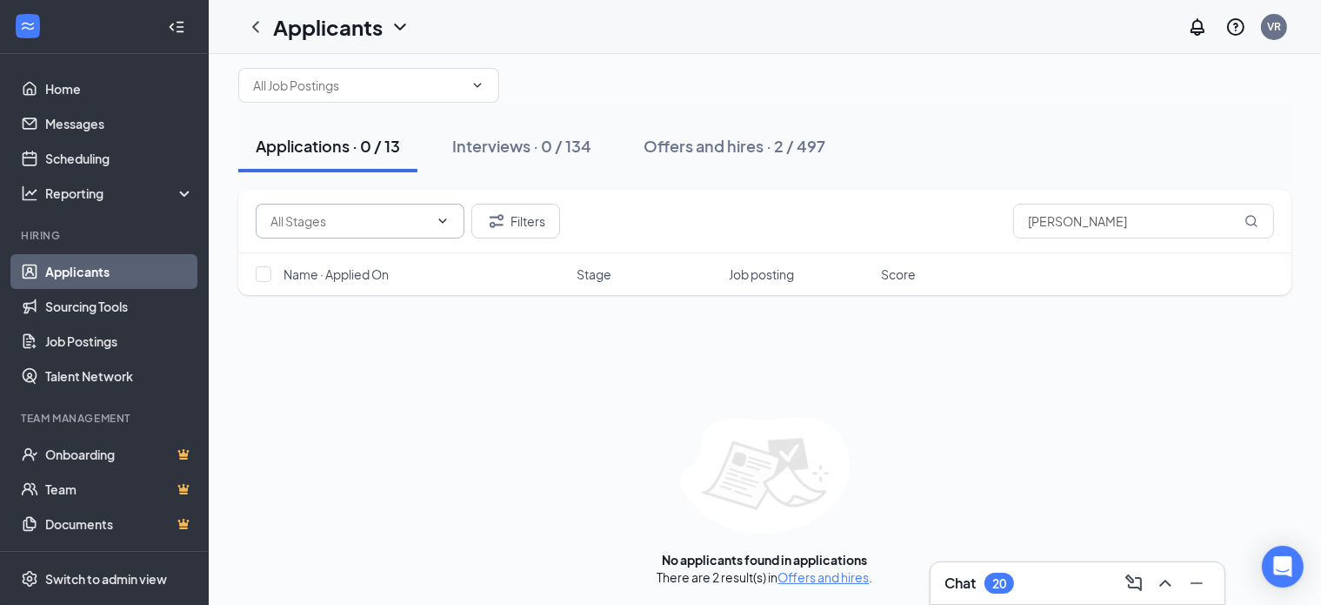
click at [63, 277] on link "Applicants" at bounding box center [119, 271] width 149 height 35
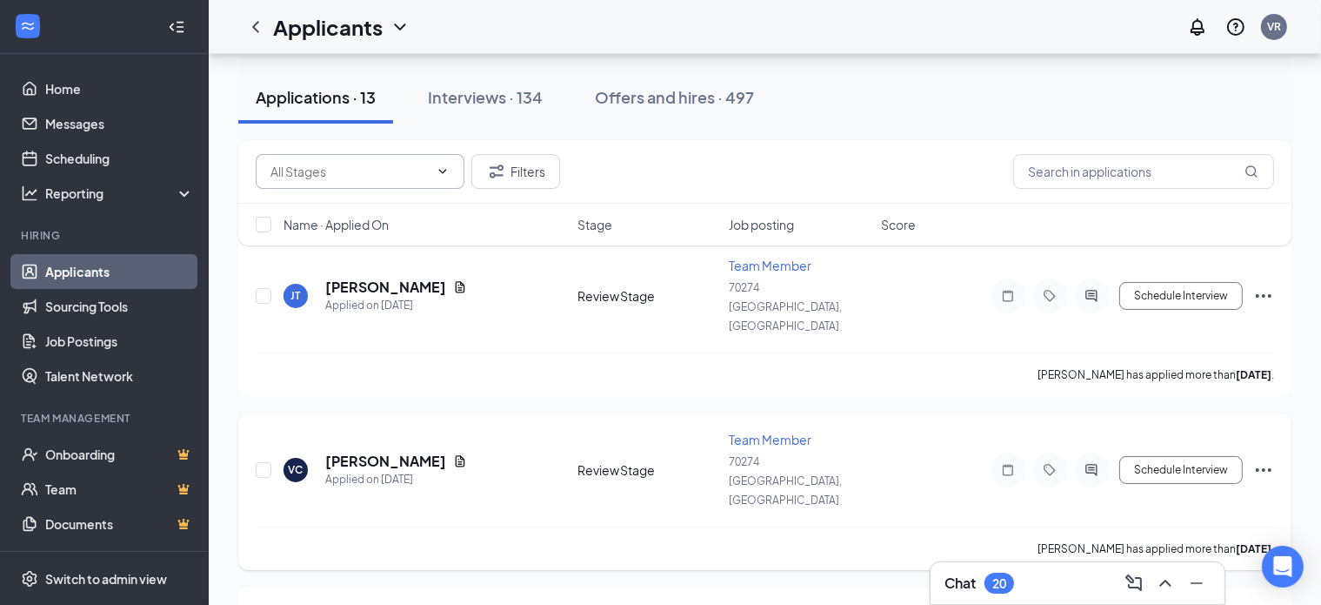
scroll to position [116, 0]
click at [133, 341] on link "Job Postings" at bounding box center [119, 341] width 149 height 35
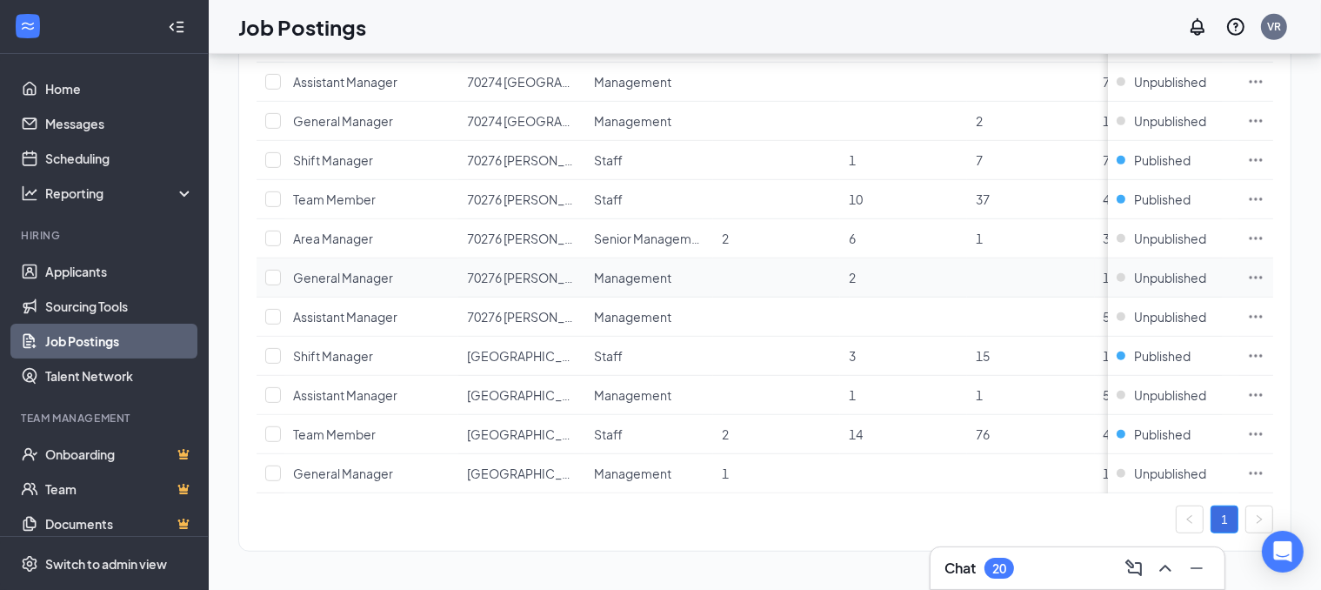
click at [348, 270] on span "General Manager" at bounding box center [343, 278] width 100 height 16
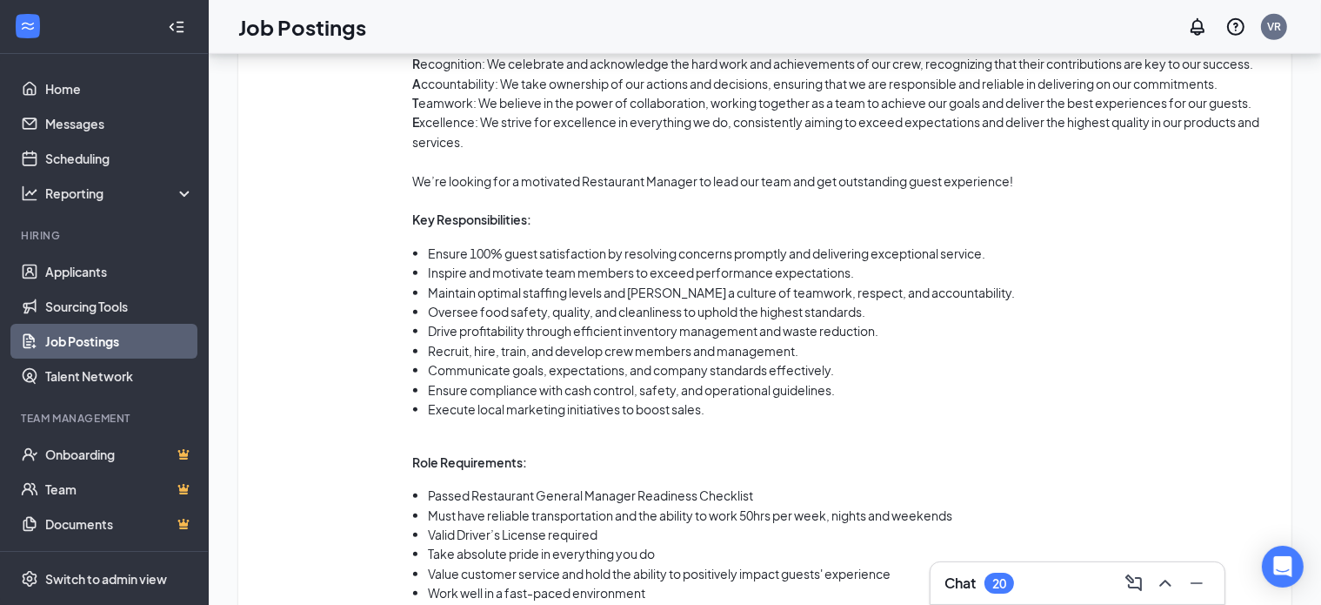
scroll to position [1113, 0]
click at [77, 267] on link "Applicants" at bounding box center [119, 271] width 149 height 35
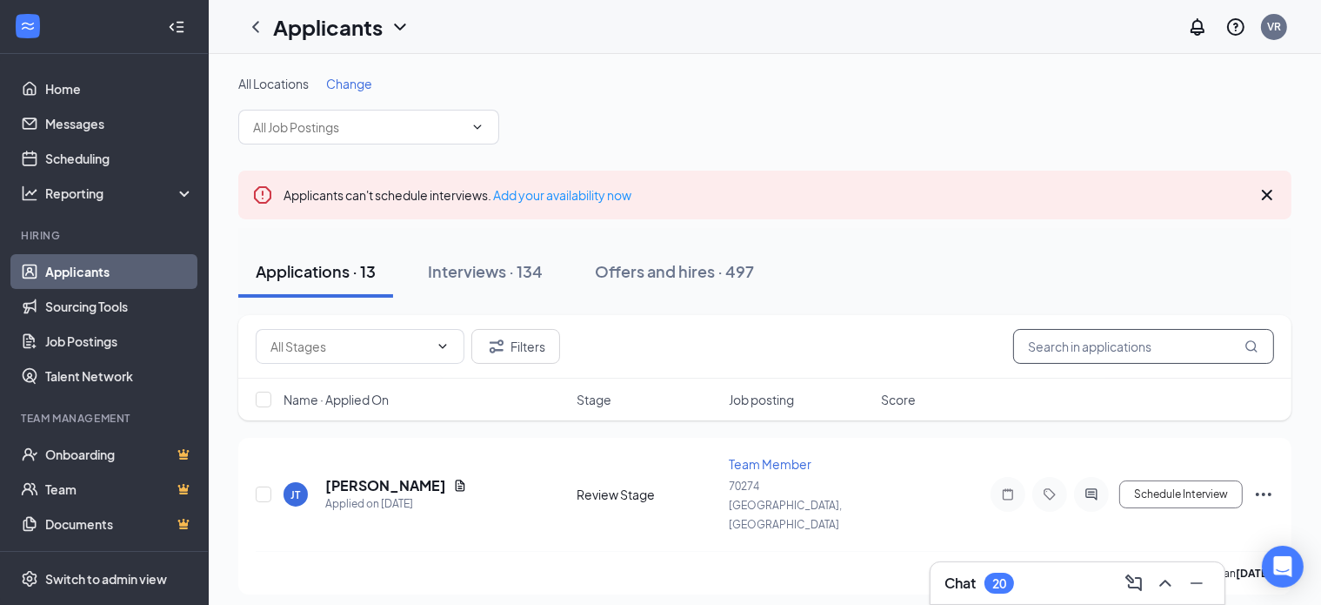
click at [1117, 351] on input "text" at bounding box center [1143, 346] width 261 height 35
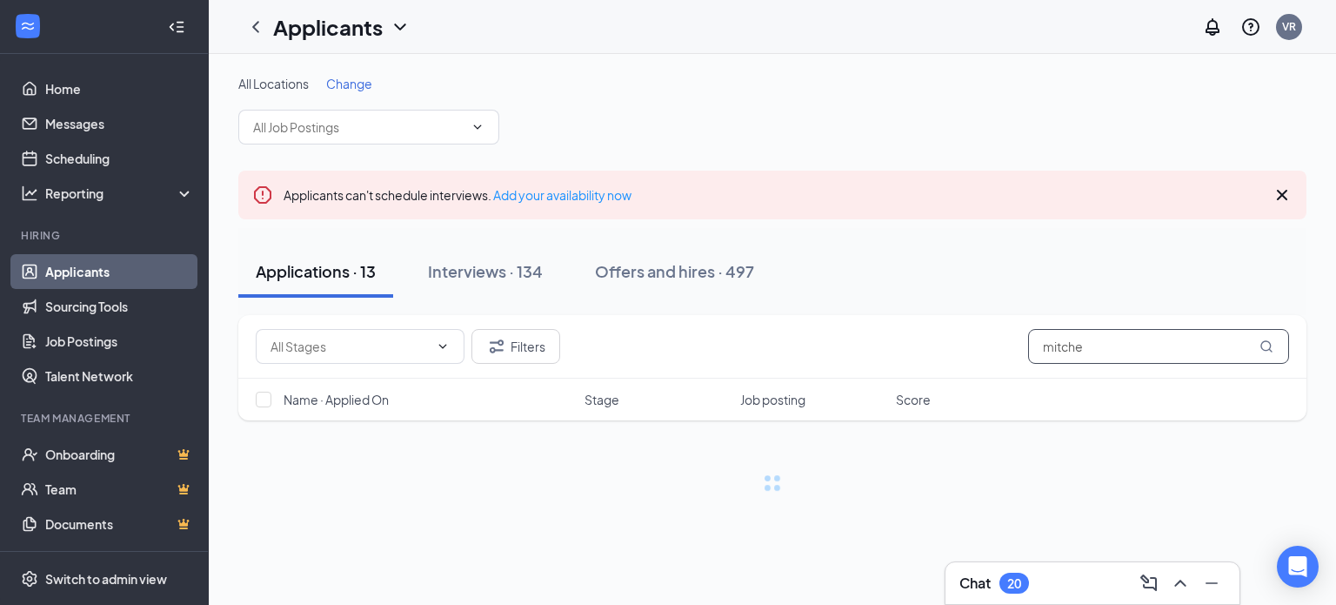
type input "mitche"
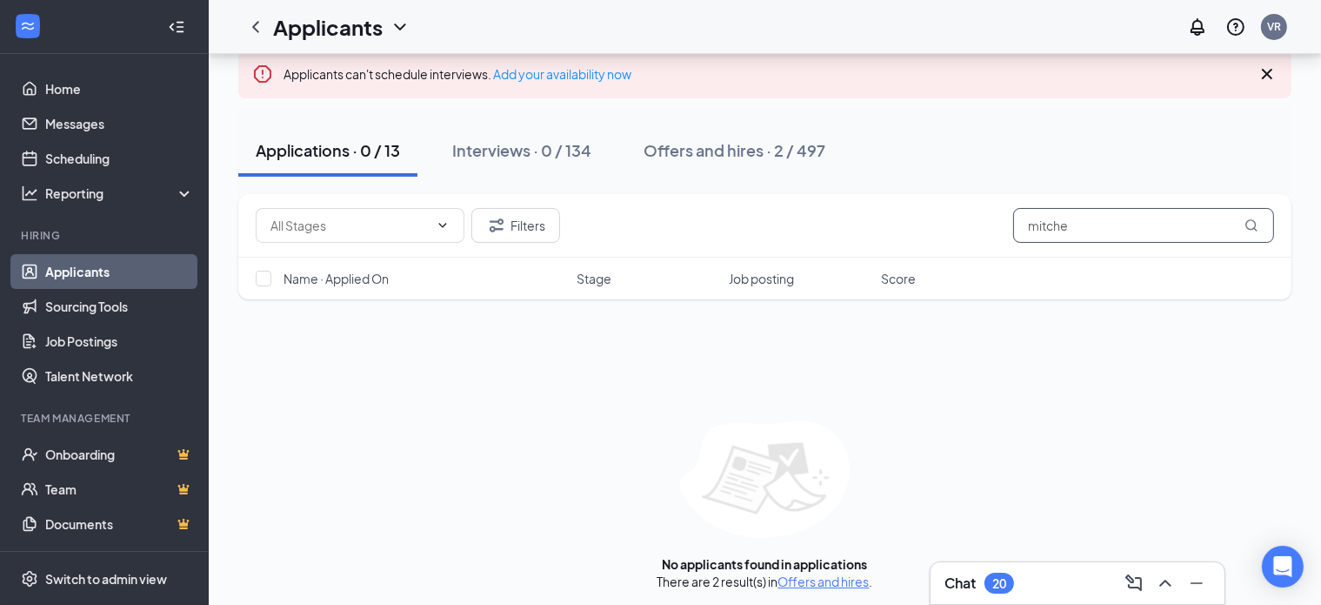
scroll to position [125, 0]
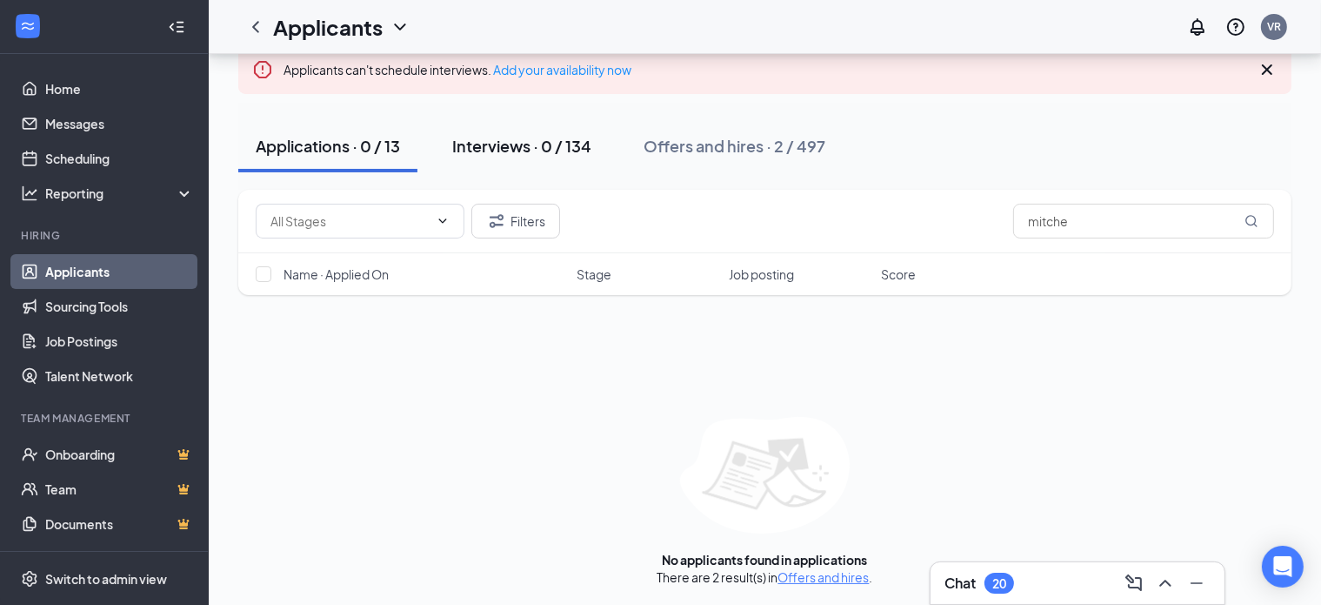
click at [505, 154] on div "Interviews · 0 / 134" at bounding box center [521, 146] width 139 height 22
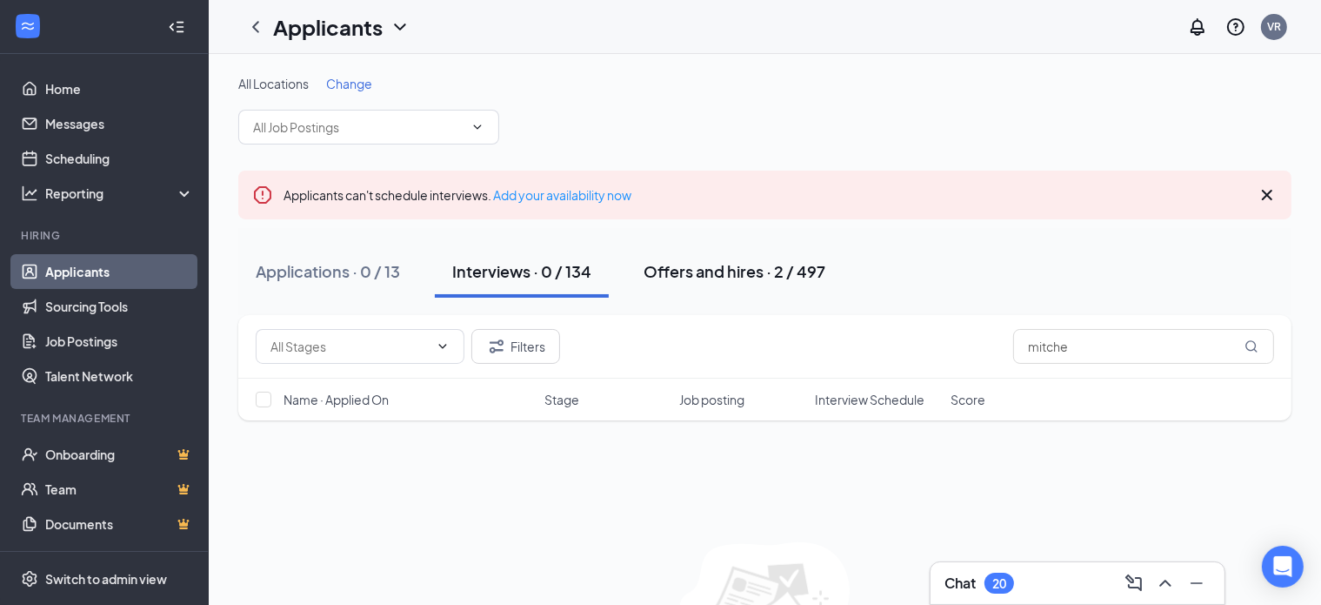
click at [741, 256] on button "Offers and hires · 2 / 497" at bounding box center [734, 271] width 217 height 52
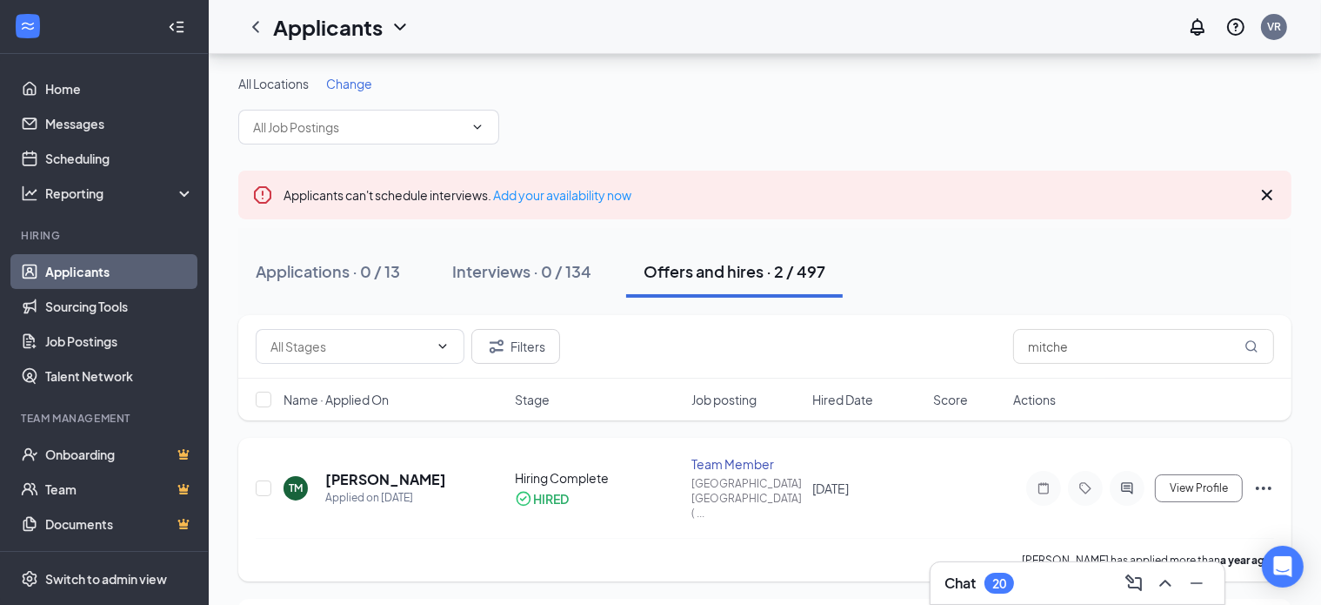
scroll to position [104, 0]
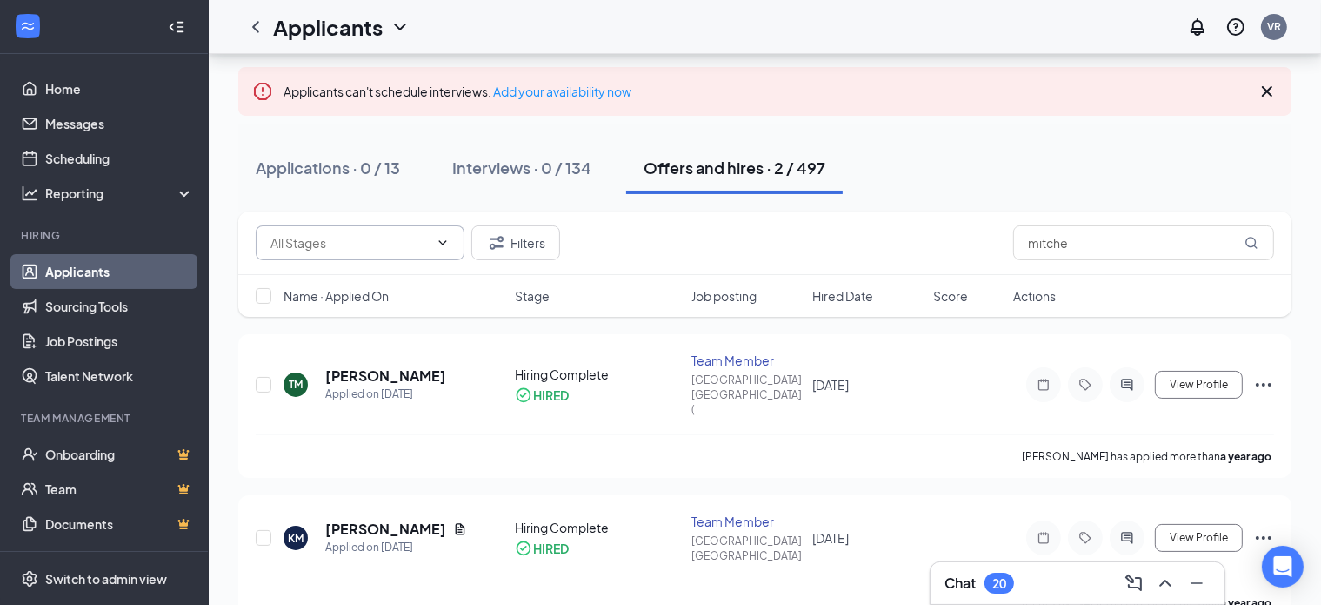
click at [442, 249] on span at bounding box center [360, 242] width 209 height 35
click at [745, 459] on div "TM [PERSON_NAME] Applied on [DATE] Hiring Complete HIRED Team Member 70253 [GEO…" at bounding box center [764, 479] width 1053 height 290
click at [1017, 571] on div "Chat 20" at bounding box center [1078, 583] width 266 height 28
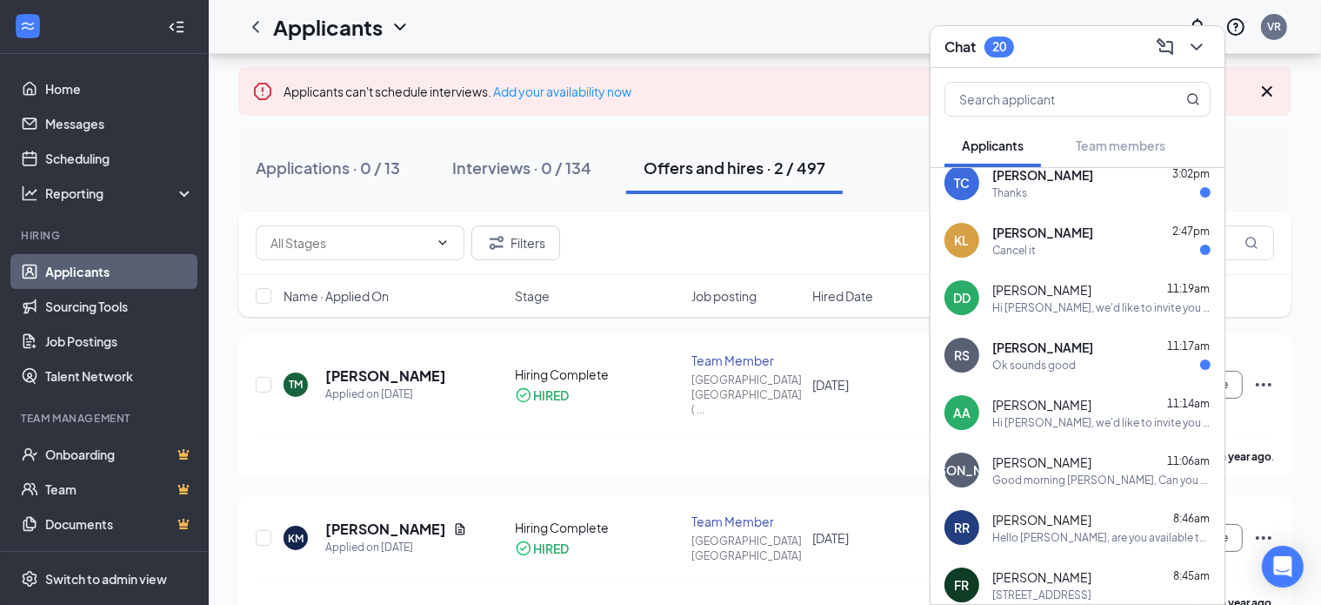
scroll to position [20, 0]
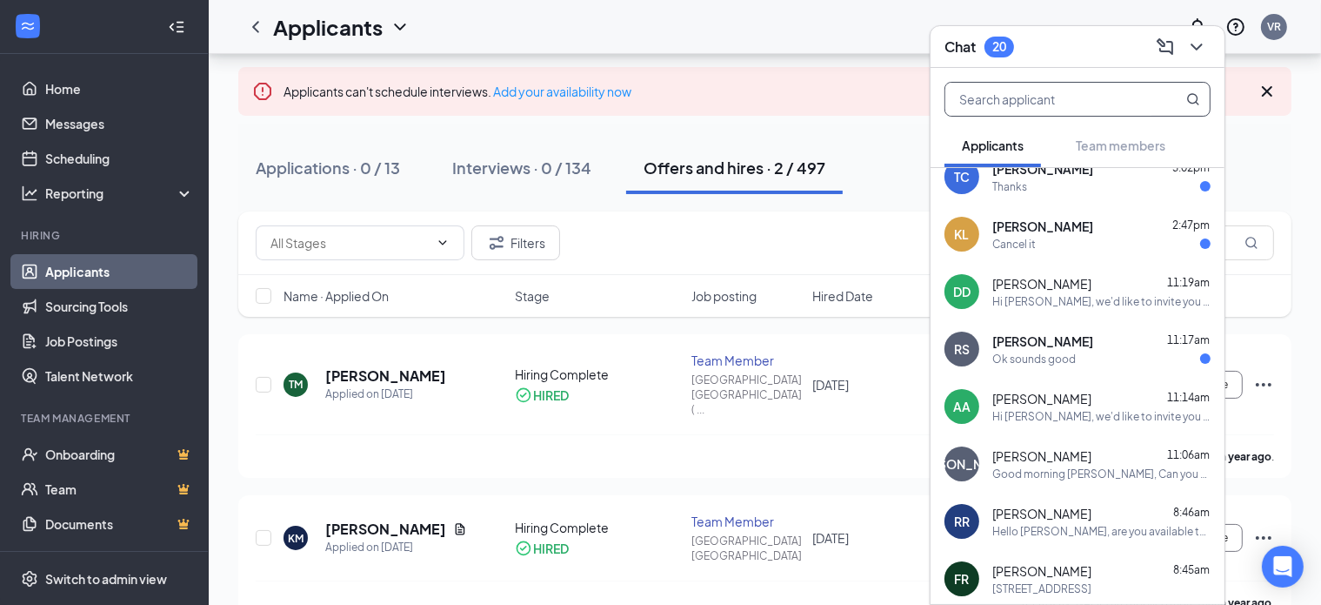
click at [1043, 106] on input "text" at bounding box center [1049, 99] width 206 height 33
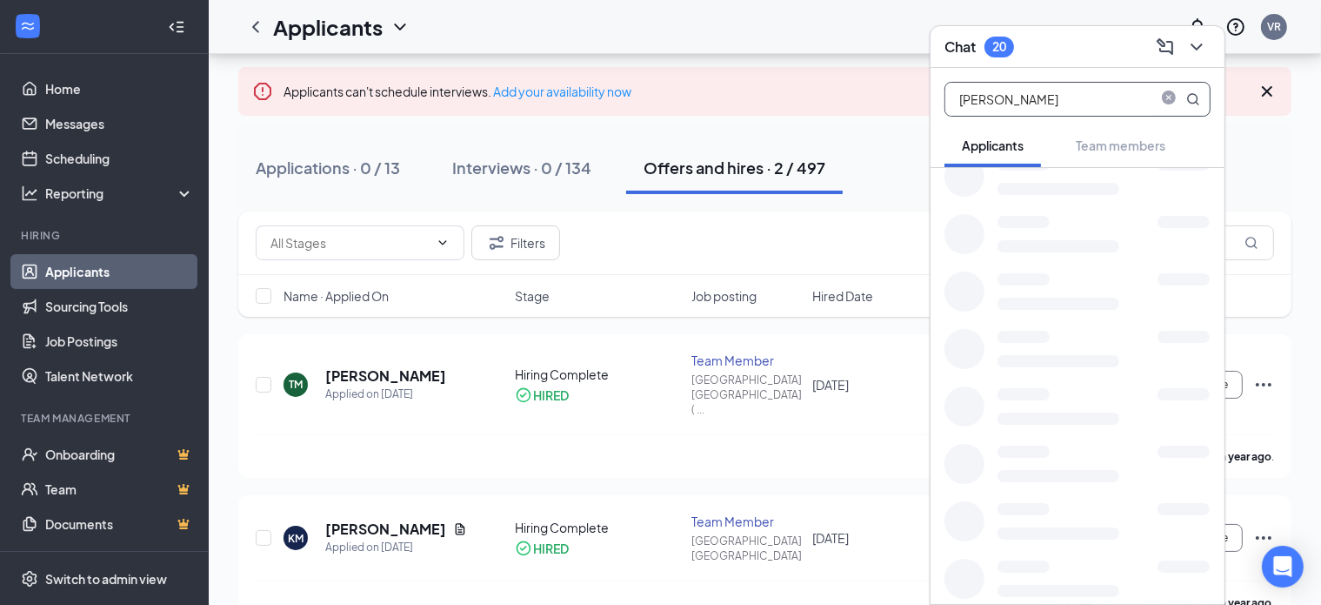
scroll to position [0, 0]
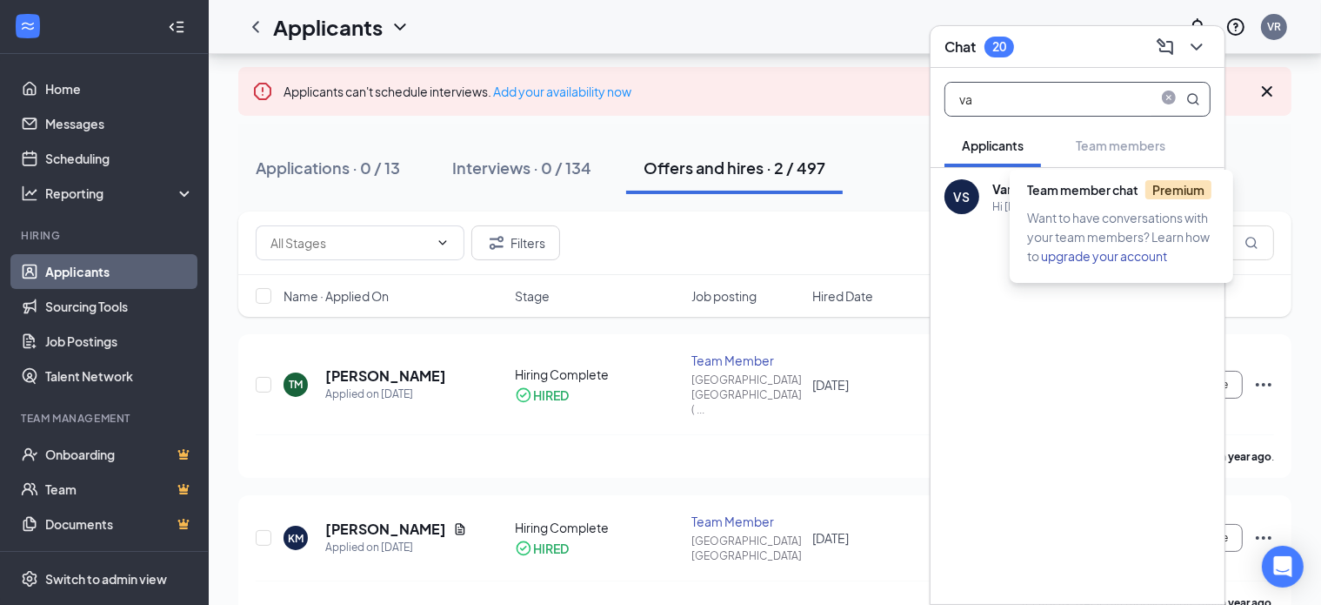
type input "v"
type input "[PERSON_NAME]"
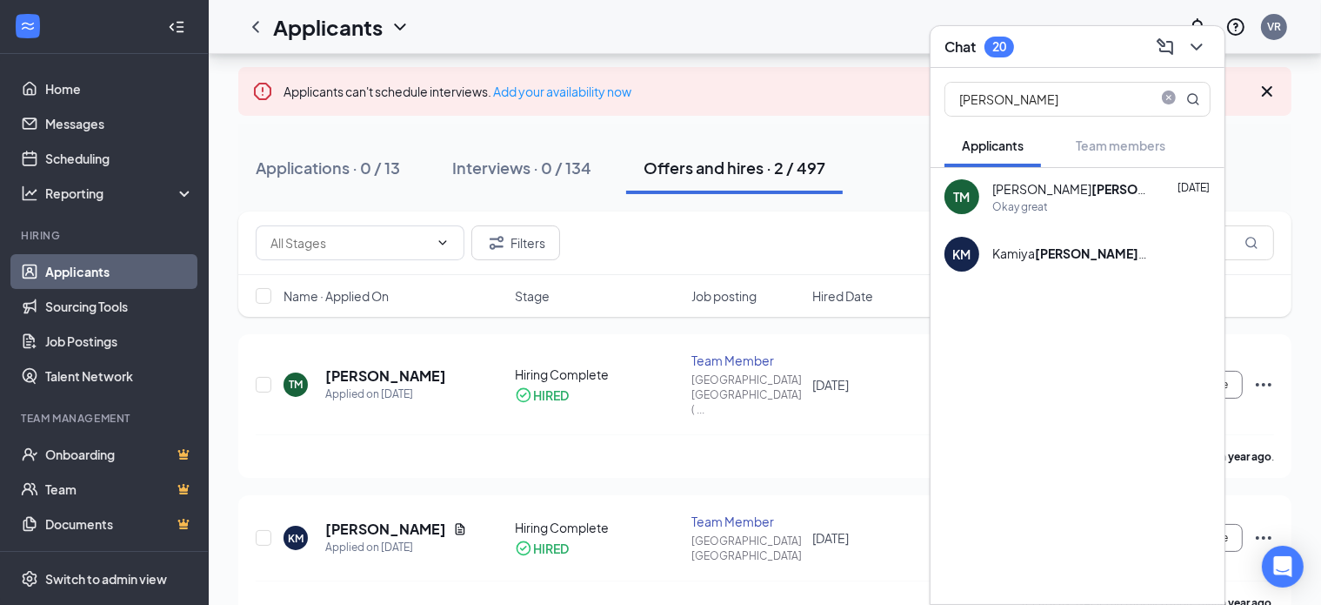
click at [657, 244] on div "Filters mitche" at bounding box center [765, 242] width 1019 height 35
